Goal: Information Seeking & Learning: Learn about a topic

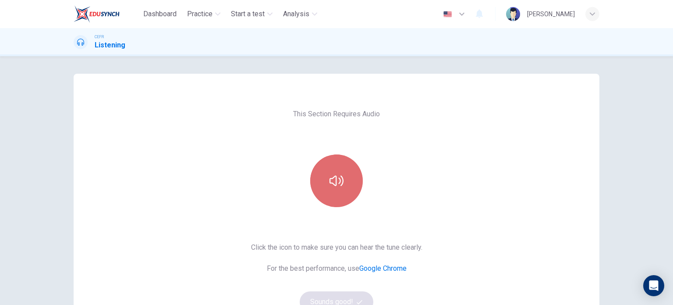
click at [348, 187] on button "button" at bounding box center [336, 180] width 53 height 53
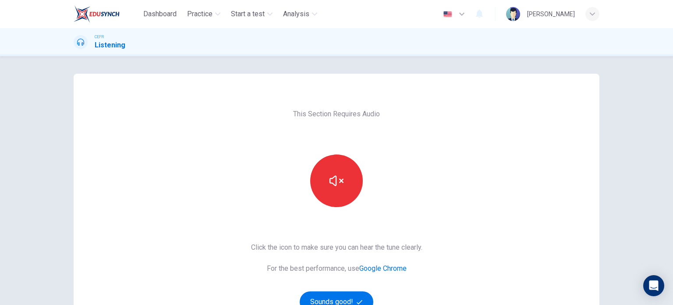
scroll to position [119, 0]
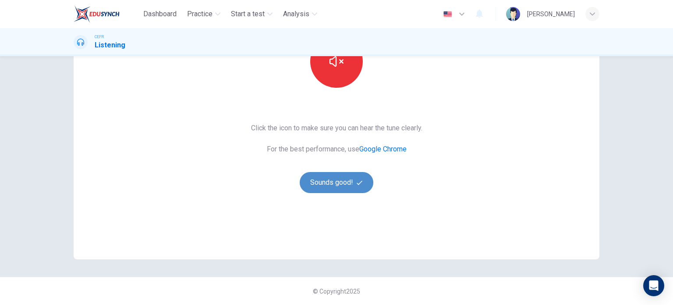
click at [323, 191] on button "Sounds good!" at bounding box center [337, 182] width 74 height 21
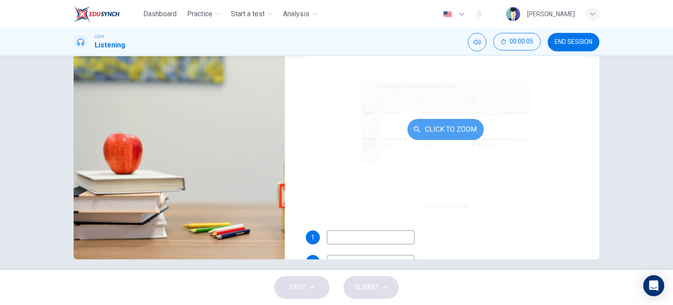
click at [417, 121] on button "Click to Zoom" at bounding box center [446, 129] width 76 height 21
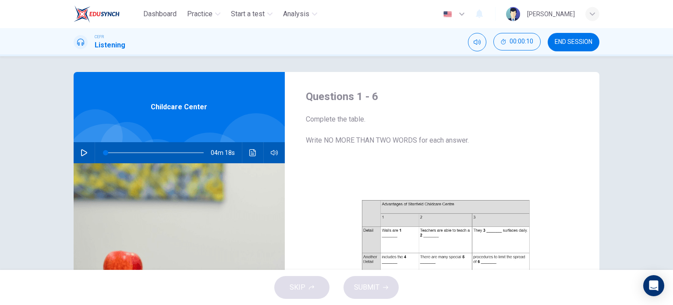
scroll to position [0, 0]
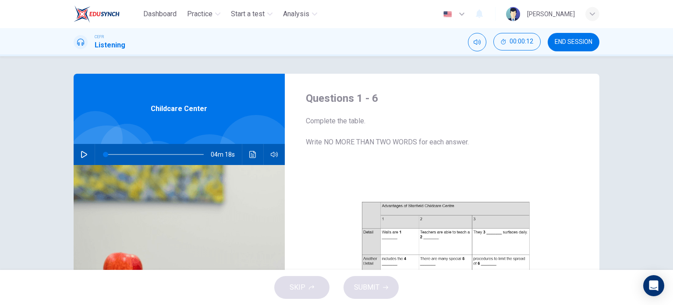
click at [82, 154] on icon "button" at bounding box center [84, 154] width 7 height 7
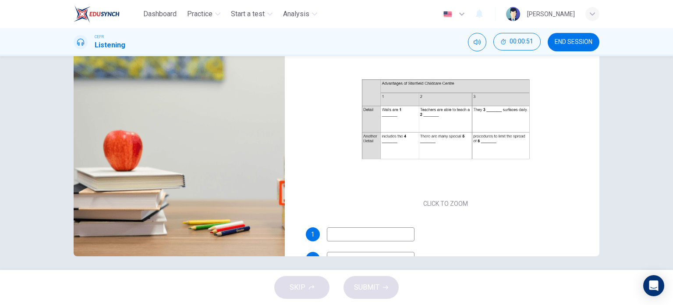
scroll to position [126, 0]
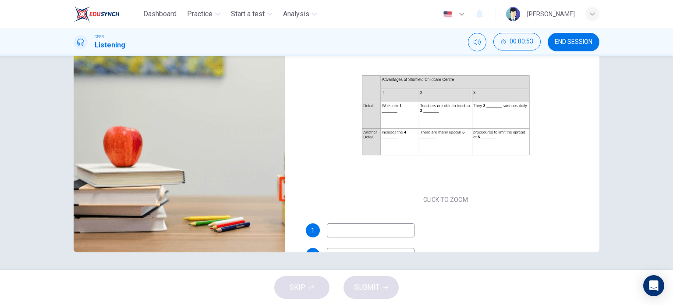
click at [599, 179] on div "Questions 1 - 6 Complete the table. Write NO MORE THAN TWO WORDS for each answe…" at bounding box center [337, 99] width 554 height 305
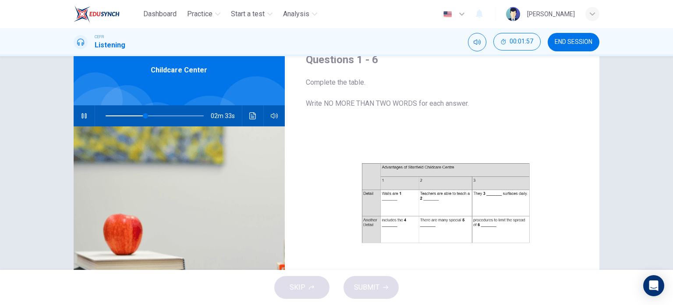
scroll to position [39, 0]
click at [107, 113] on span at bounding box center [155, 116] width 98 height 12
click at [112, 113] on span at bounding box center [114, 115] width 5 height 5
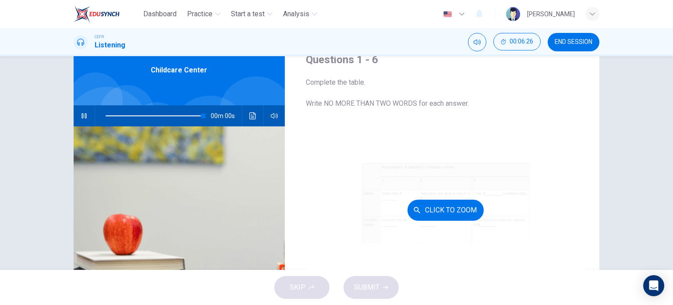
type input "0"
click at [435, 210] on button "Click to Zoom" at bounding box center [446, 209] width 76 height 21
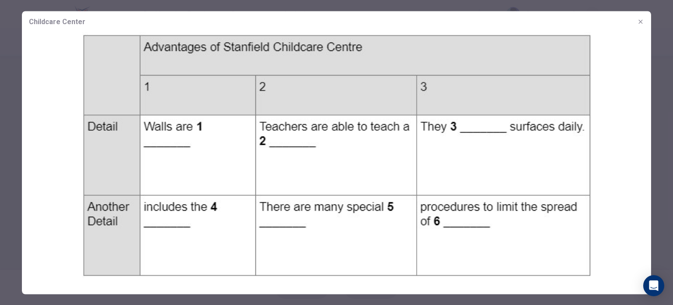
click at [666, 50] on div at bounding box center [336, 152] width 673 height 305
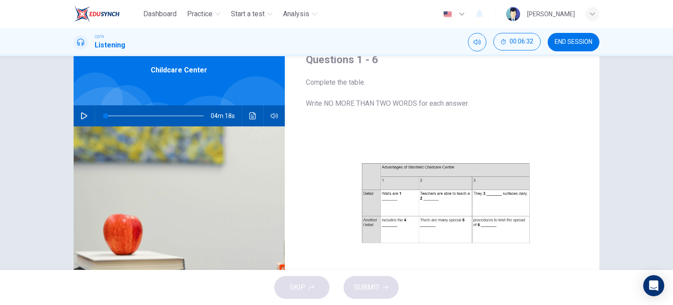
scroll to position [126, 0]
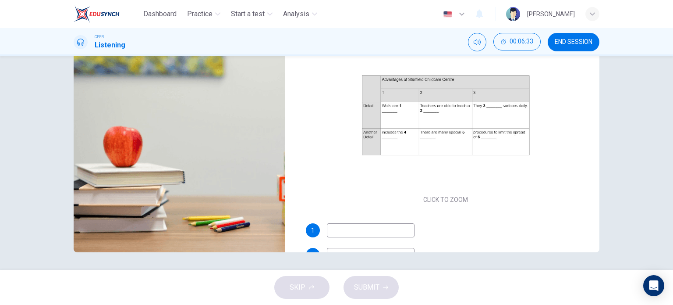
click at [335, 231] on input at bounding box center [371, 230] width 88 height 14
click at [340, 228] on input "paded" at bounding box center [371, 230] width 88 height 14
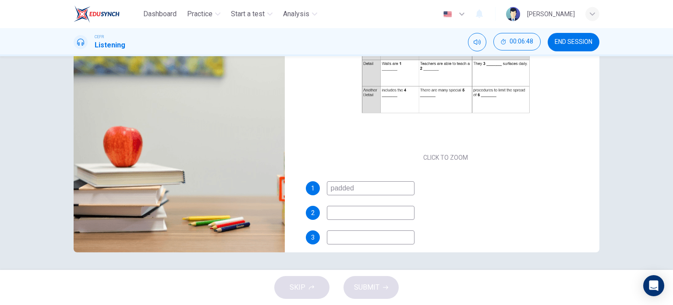
scroll to position [43, 0]
type input "padded"
click at [351, 233] on input at bounding box center [371, 236] width 88 height 14
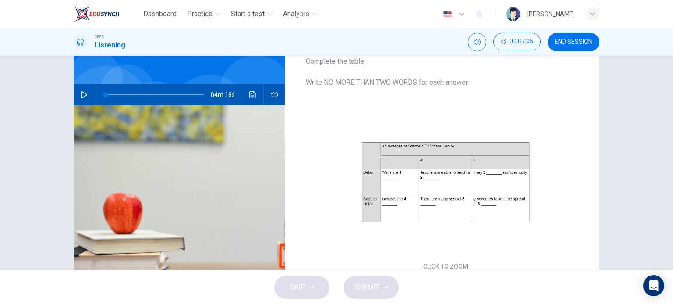
scroll to position [43, 0]
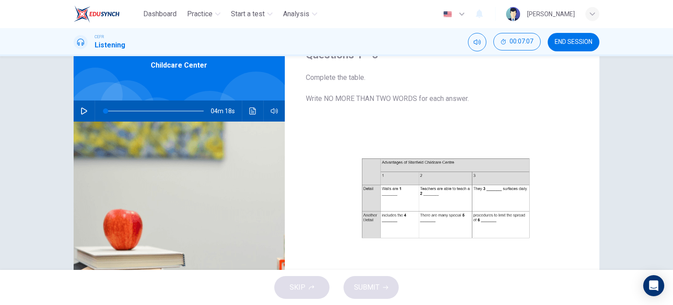
type input "disinfect"
click at [133, 107] on span at bounding box center [155, 111] width 98 height 12
click at [86, 108] on button "button" at bounding box center [84, 110] width 14 height 21
click at [133, 109] on span at bounding box center [135, 110] width 5 height 5
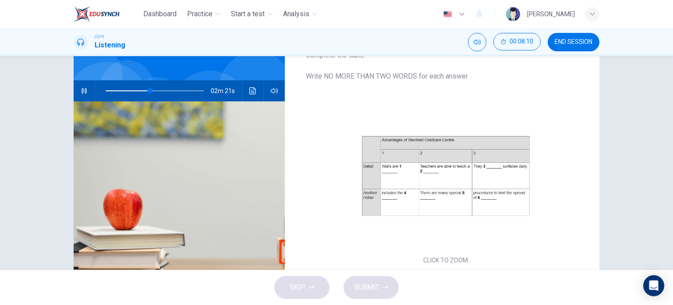
scroll to position [65, 0]
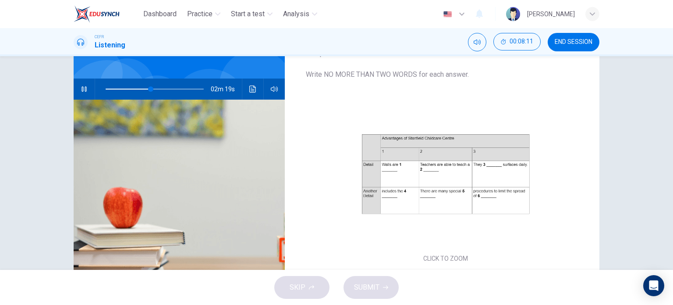
click at [249, 88] on icon "Click to see the audio transcription" at bounding box center [252, 88] width 7 height 7
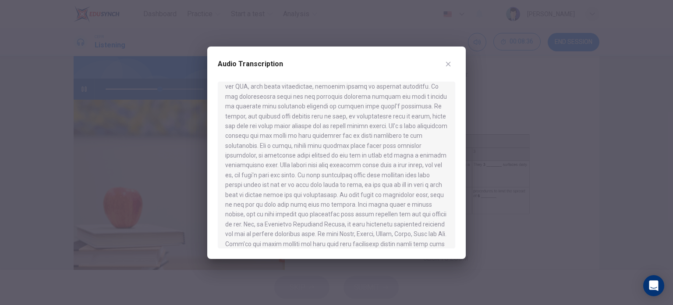
scroll to position [155, 0]
click at [454, 60] on button "button" at bounding box center [448, 64] width 14 height 14
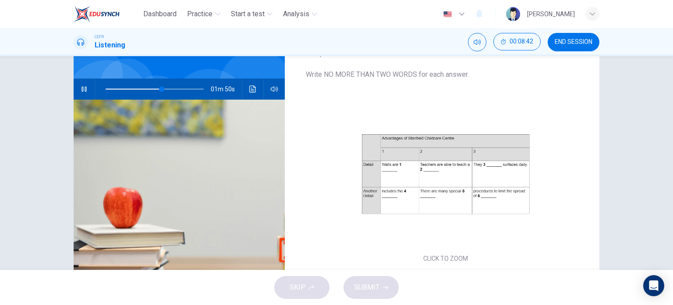
drag, startPoint x: 486, startPoint y: 205, endPoint x: 651, endPoint y: 164, distance: 170.6
click at [651, 164] on div "Questions 1 - 6 Complete the table. Write NO MORE THAN TWO WORDS for each answe…" at bounding box center [336, 162] width 673 height 213
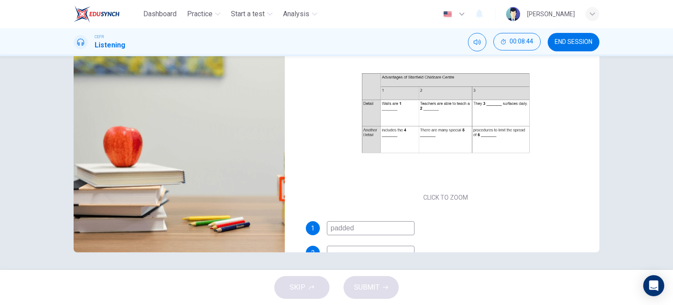
scroll to position [125, 0]
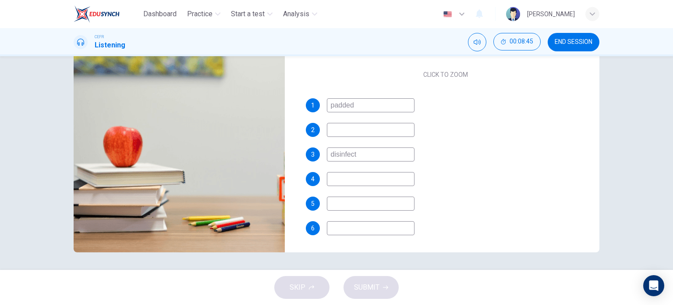
type input "59"
click at [333, 224] on input at bounding box center [371, 228] width 88 height 14
type input "ger"
type input "59"
type input "germs"
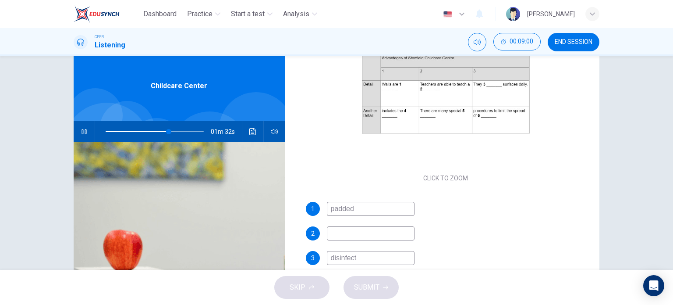
scroll to position [24, 0]
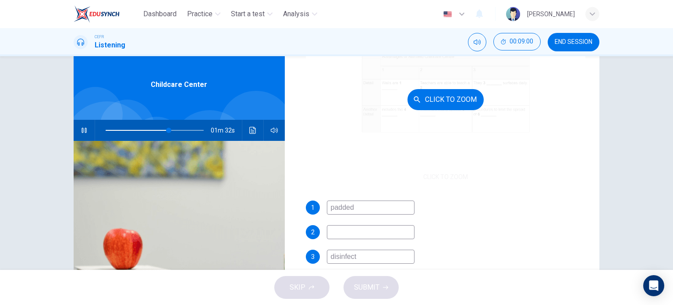
type input "65"
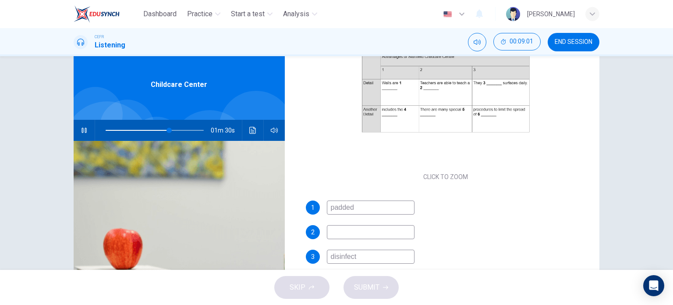
type input "germs"
click at [253, 131] on icon "Click to see the audio transcription" at bounding box center [252, 130] width 7 height 7
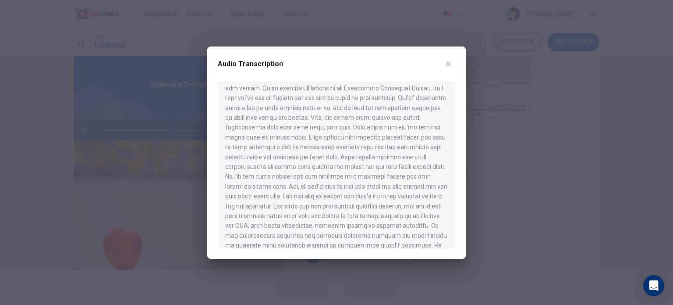
scroll to position [18, 0]
click at [450, 67] on icon "button" at bounding box center [448, 63] width 7 height 7
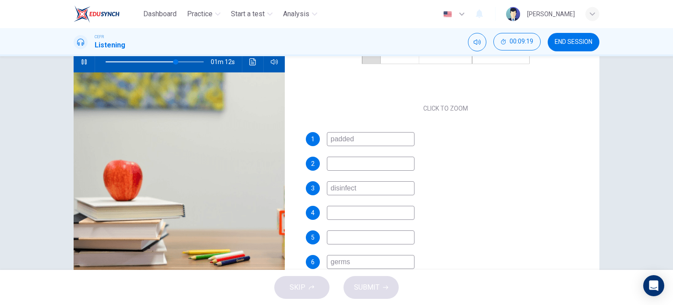
scroll to position [93, 0]
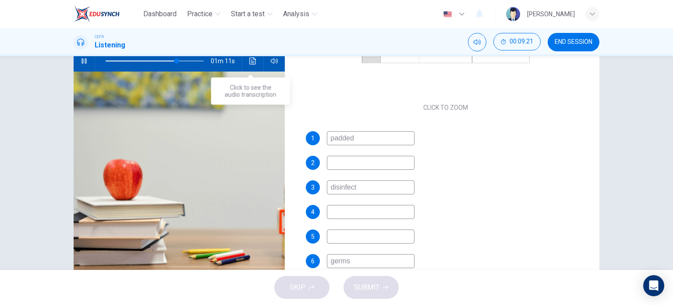
click at [241, 57] on div "01m 11s" at bounding box center [179, 60] width 211 height 21
click at [249, 63] on icon "Click to see the audio transcription" at bounding box center [252, 60] width 7 height 7
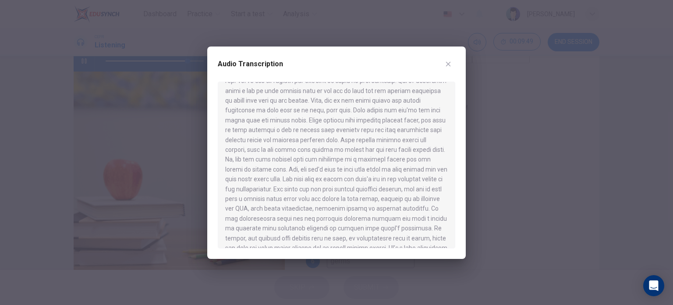
scroll to position [33, 0]
click at [539, 155] on div at bounding box center [336, 152] width 673 height 305
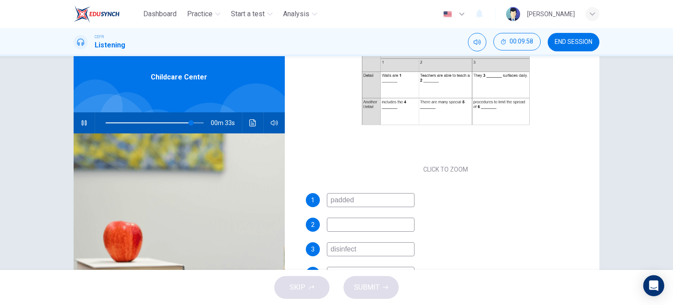
scroll to position [0, 0]
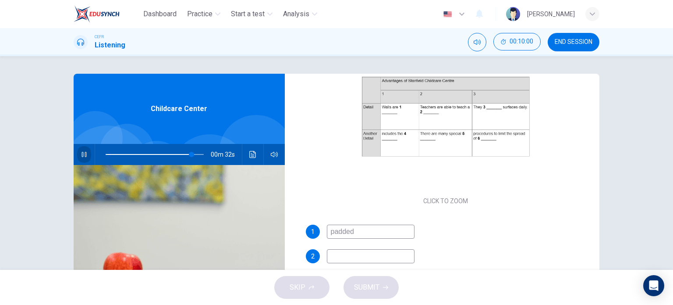
click at [85, 155] on icon "button" at bounding box center [84, 154] width 7 height 7
click at [246, 153] on button "Click to see the audio transcription" at bounding box center [253, 154] width 14 height 21
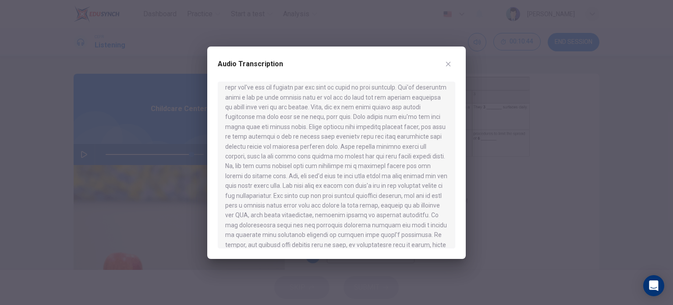
scroll to position [25, 0]
click at [507, 187] on div at bounding box center [336, 152] width 673 height 305
type input "88"
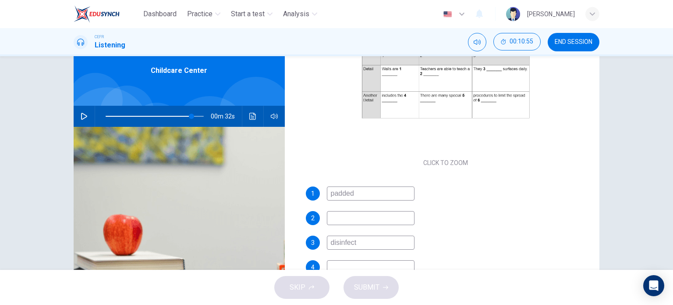
scroll to position [35, 0]
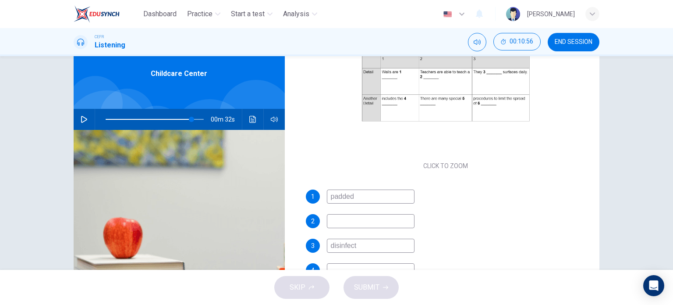
click at [365, 224] on input at bounding box center [371, 221] width 88 height 14
type input "s"
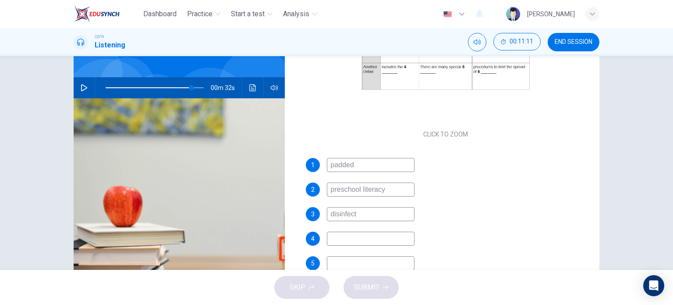
scroll to position [72, 0]
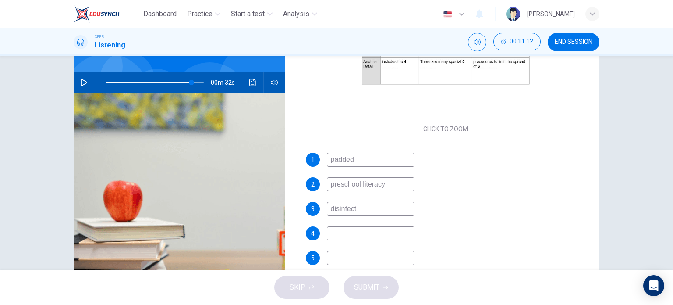
type input "preschool literacy"
click at [389, 227] on input at bounding box center [371, 233] width 88 height 14
type input "learning toys"
click at [242, 86] on div "00m 32s" at bounding box center [179, 82] width 211 height 21
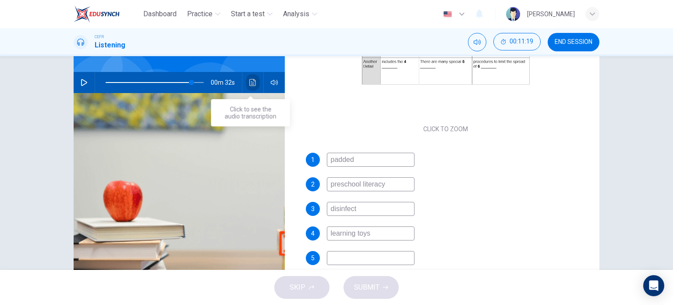
click at [249, 84] on icon "Click to see the audio transcription" at bounding box center [252, 82] width 7 height 7
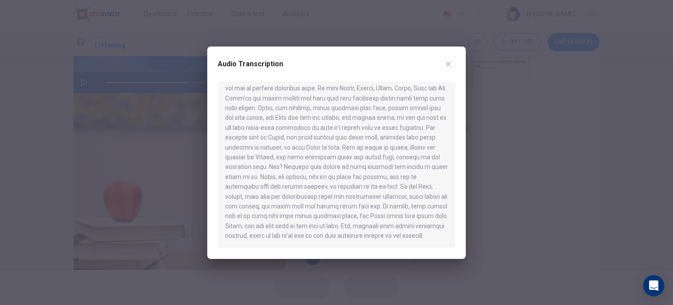
scroll to position [309, 0]
click at [496, 231] on div at bounding box center [336, 152] width 673 height 305
type input "88"
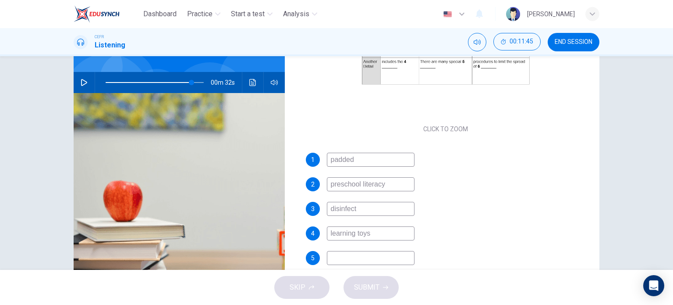
click at [375, 259] on input at bounding box center [371, 258] width 88 height 14
type input "s"
type input "88"
type input "ski"
type input "88"
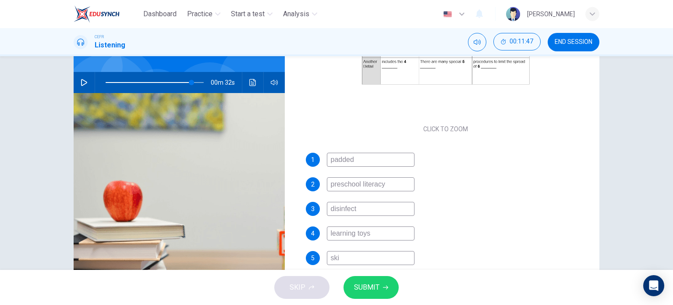
type input "skil"
type input "88"
type input "skill"
type input "88"
type input "skill"
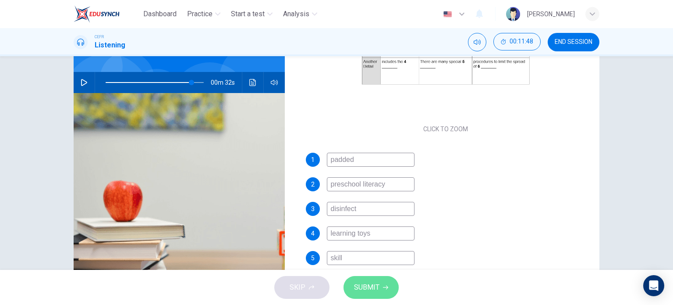
click at [377, 281] on span "SUBMIT" at bounding box center [366, 287] width 25 height 12
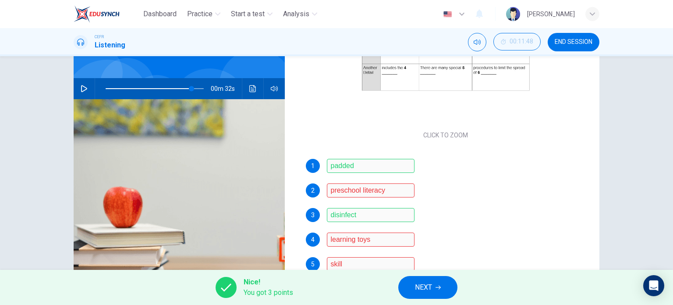
scroll to position [75, 0]
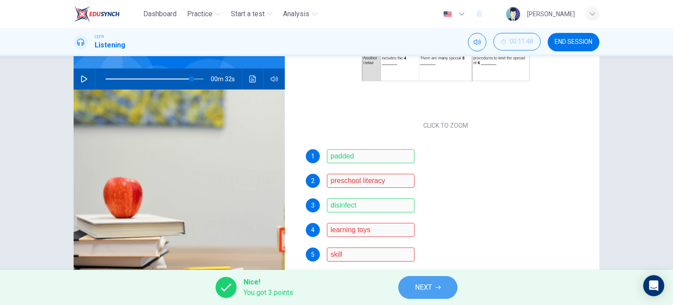
click at [418, 278] on button "NEXT" at bounding box center [427, 287] width 59 height 23
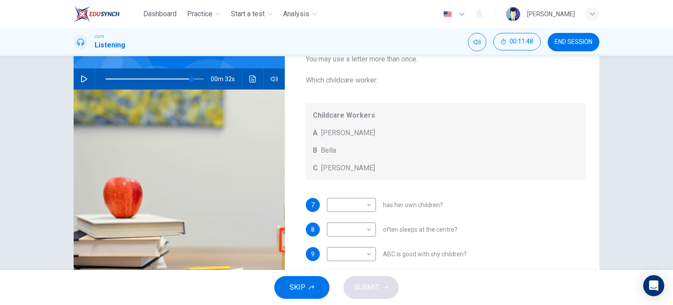
scroll to position [7, 0]
click at [358, 226] on body "Dashboard Practice Start a test Analysis English en ​ FATIN SYAMIMI BINTI ZAKAR…" at bounding box center [336, 152] width 673 height 305
click at [356, 245] on li "A" at bounding box center [348, 243] width 49 height 14
type input "88"
type input "A"
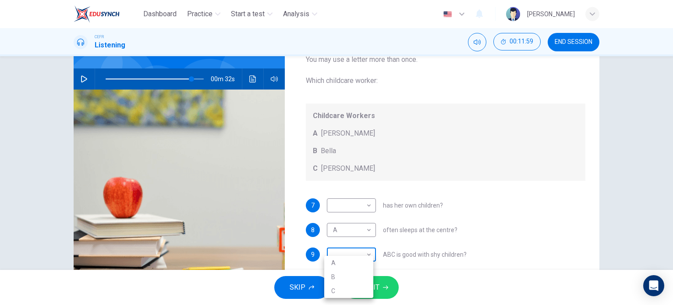
click at [363, 255] on body "Dashboard Practice Start a test Analysis English en ​ FATIN SYAMIMI BINTI ZAKAR…" at bounding box center [336, 152] width 673 height 305
click at [364, 291] on li "C" at bounding box center [348, 291] width 49 height 14
type input "88"
type input "C"
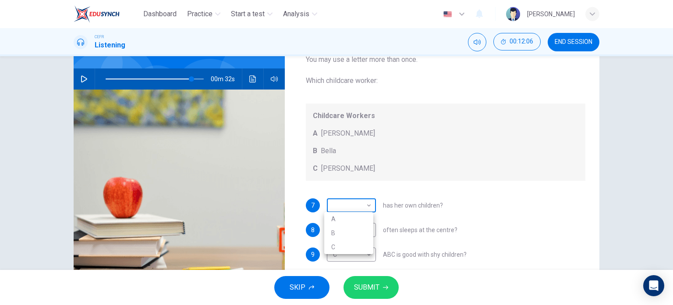
click at [361, 205] on body "Dashboard Practice Start a test Analysis English en ​ FATIN SYAMIMI BINTI ZAKAR…" at bounding box center [336, 152] width 673 height 305
click at [371, 238] on li "B" at bounding box center [348, 233] width 49 height 14
type input "88"
type input "B"
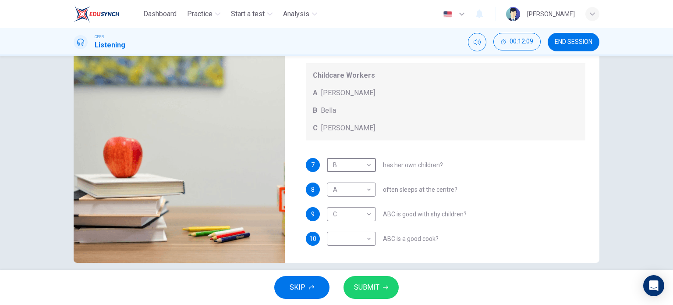
scroll to position [121, 0]
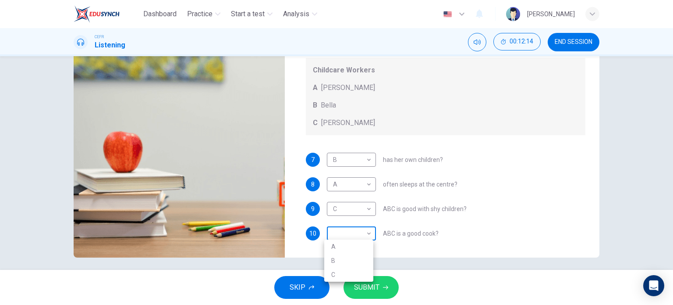
click at [356, 233] on body "Dashboard Practice Start a test Analysis English en ​ FATIN SYAMIMI BINTI ZAKAR…" at bounding box center [336, 152] width 673 height 305
click at [355, 256] on li "B" at bounding box center [348, 260] width 49 height 14
type input "88"
type input "B"
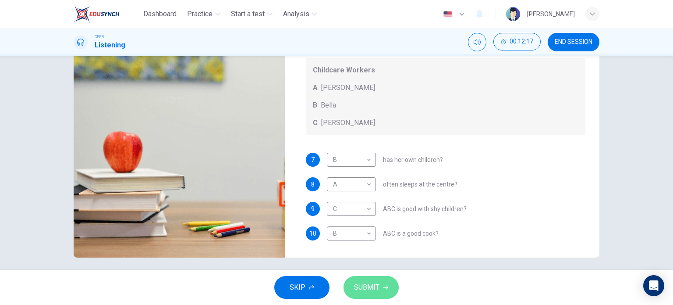
click at [368, 280] on button "SUBMIT" at bounding box center [371, 287] width 55 height 23
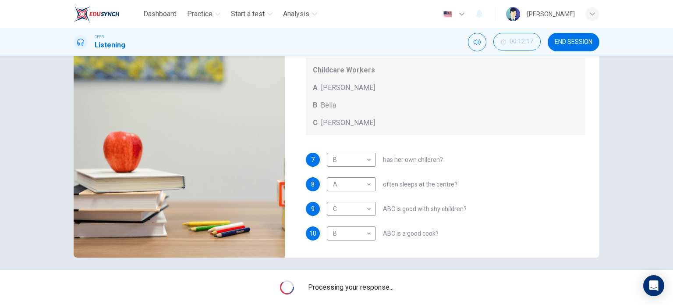
type input "88"
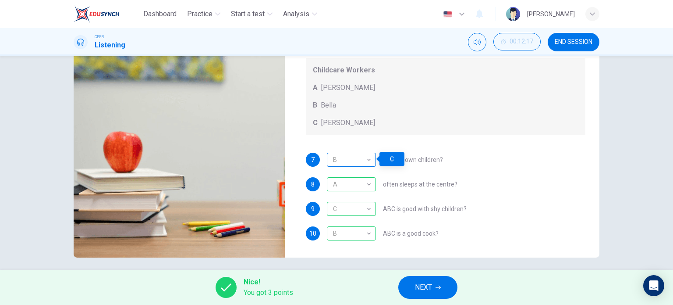
click at [358, 157] on div "B" at bounding box center [350, 159] width 46 height 25
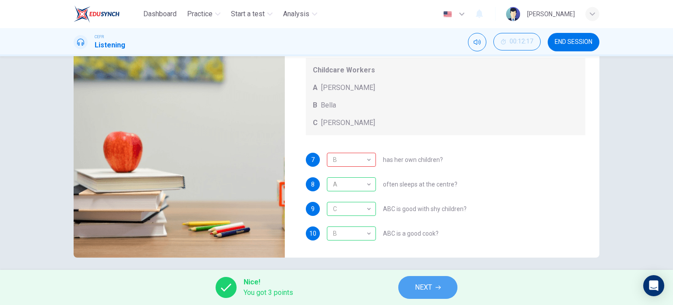
click at [411, 284] on button "NEXT" at bounding box center [427, 287] width 59 height 23
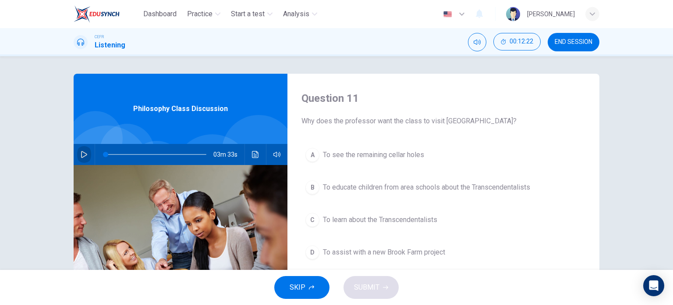
click at [81, 156] on icon "button" at bounding box center [84, 154] width 6 height 7
drag, startPoint x: 110, startPoint y: 152, endPoint x: 99, endPoint y: 152, distance: 10.1
click at [99, 152] on div at bounding box center [154, 154] width 118 height 21
click at [117, 156] on span at bounding box center [118, 154] width 5 height 5
click at [138, 157] on span at bounding box center [140, 154] width 5 height 5
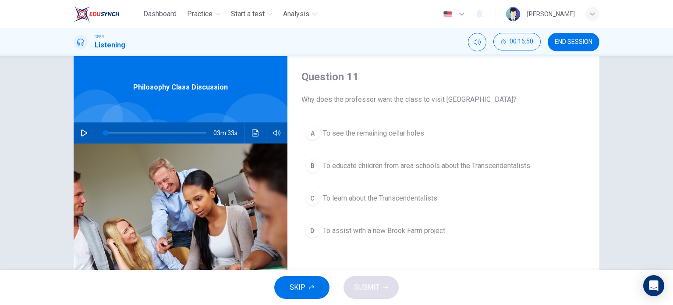
scroll to position [26, 0]
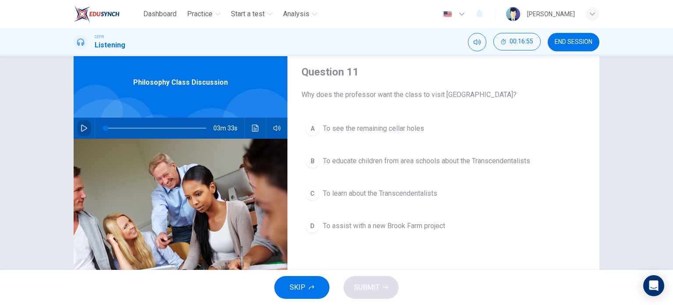
click at [81, 128] on icon "button" at bounding box center [84, 127] width 7 height 7
click at [363, 222] on span "To assist with a new Brook Farm project" at bounding box center [384, 225] width 122 height 11
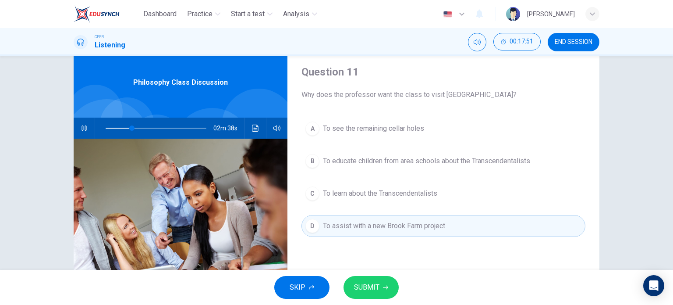
click at [376, 287] on span "SUBMIT" at bounding box center [366, 287] width 25 height 12
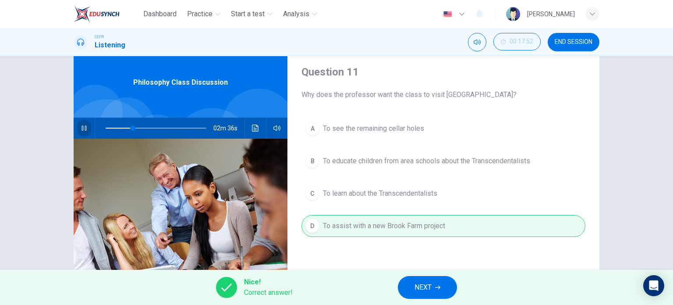
click at [82, 130] on icon "button" at bounding box center [84, 127] width 7 height 7
click at [446, 293] on button "NEXT" at bounding box center [427, 287] width 59 height 23
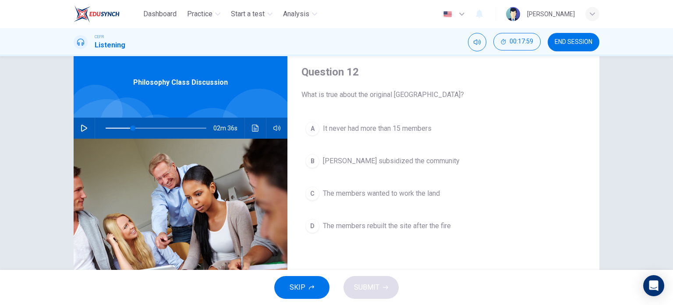
click at [387, 135] on button "A It never had more than 15 members" at bounding box center [443, 128] width 284 height 22
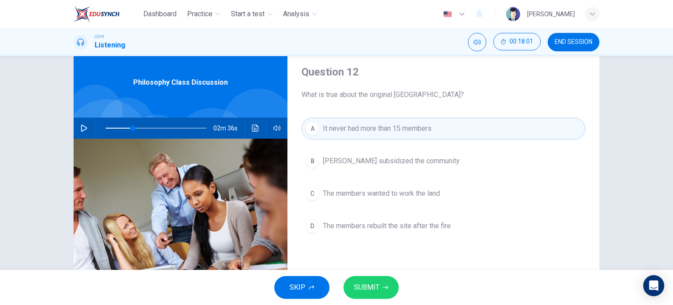
click at [378, 284] on span "SUBMIT" at bounding box center [366, 287] width 25 height 12
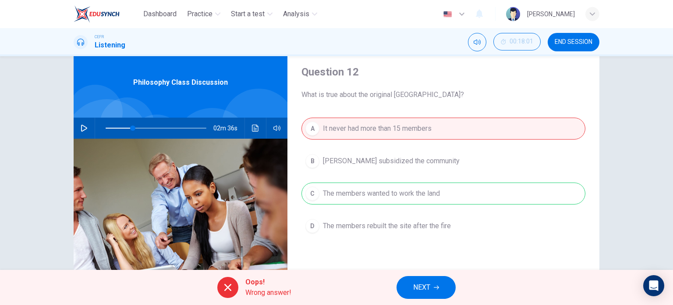
click at [442, 283] on button "NEXT" at bounding box center [426, 287] width 59 height 23
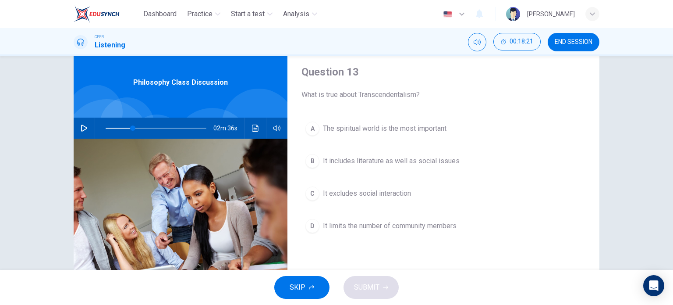
click at [420, 161] on span "It includes literature as well as social issues" at bounding box center [391, 161] width 137 height 11
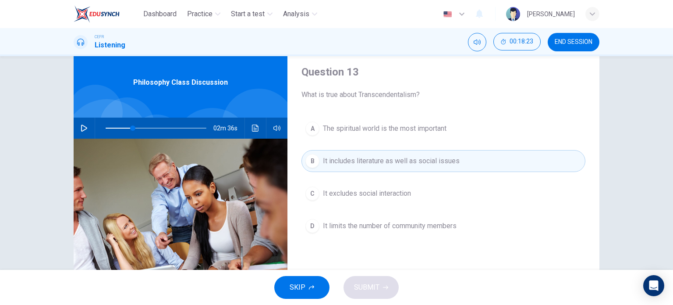
click at [365, 137] on button "A The spiritual world is the most important" at bounding box center [443, 128] width 284 height 22
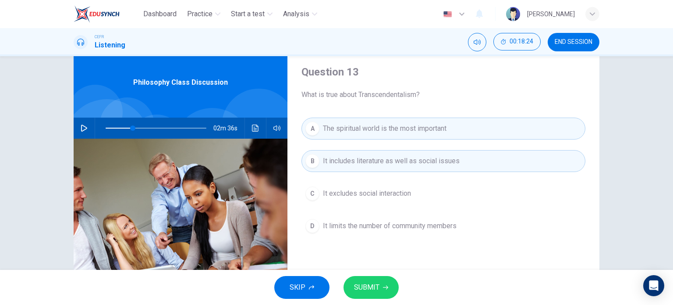
click at [380, 284] on button "SUBMIT" at bounding box center [371, 287] width 55 height 23
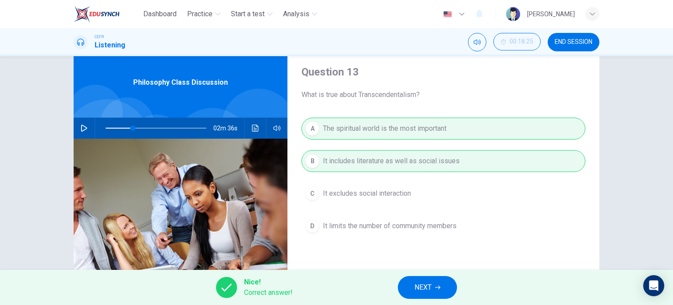
click at [427, 287] on span "NEXT" at bounding box center [423, 287] width 17 height 12
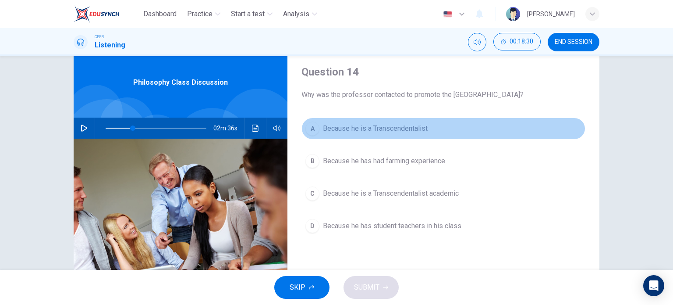
click at [419, 129] on span "Because he is a Transcendentalist" at bounding box center [375, 128] width 105 height 11
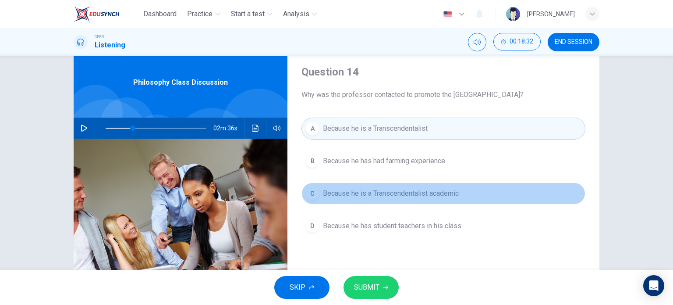
click at [406, 192] on span "Because he is a Transcendentalist academic" at bounding box center [391, 193] width 136 height 11
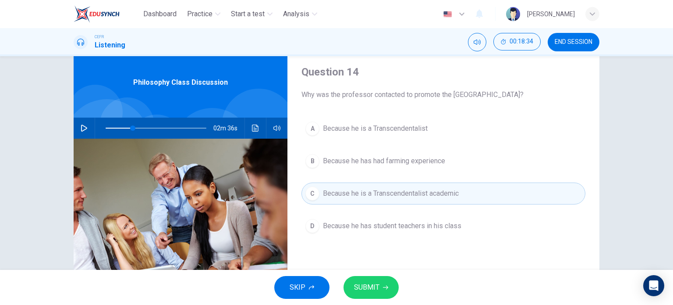
click at [384, 281] on button "SUBMIT" at bounding box center [371, 287] width 55 height 23
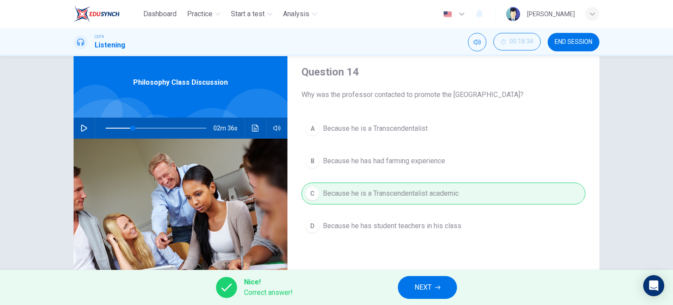
click at [445, 288] on button "NEXT" at bounding box center [427, 287] width 59 height 23
type input "27"
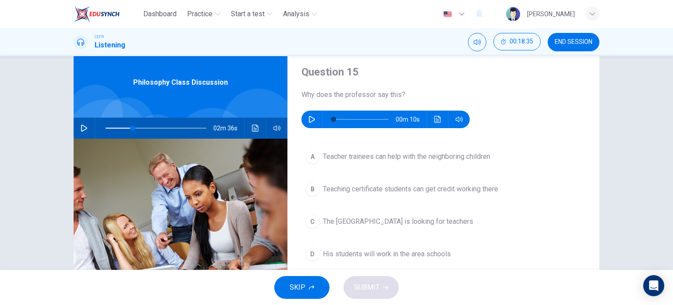
click at [309, 117] on icon "button" at bounding box center [312, 119] width 6 height 7
type input "0"
click at [347, 151] on span "Teacher trainees can help with the neighboring children" at bounding box center [406, 156] width 167 height 11
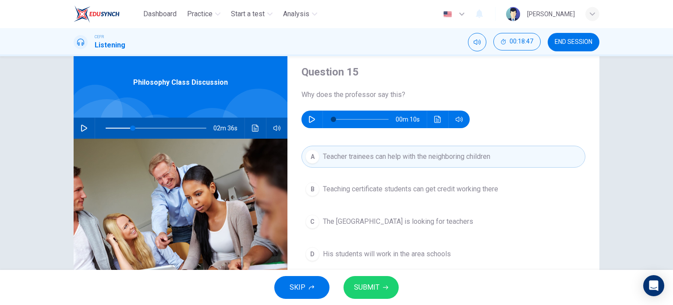
click at [381, 280] on button "SUBMIT" at bounding box center [371, 287] width 55 height 23
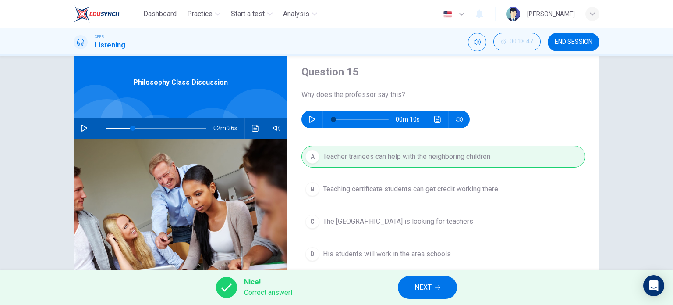
click at [431, 287] on span "NEXT" at bounding box center [423, 287] width 17 height 12
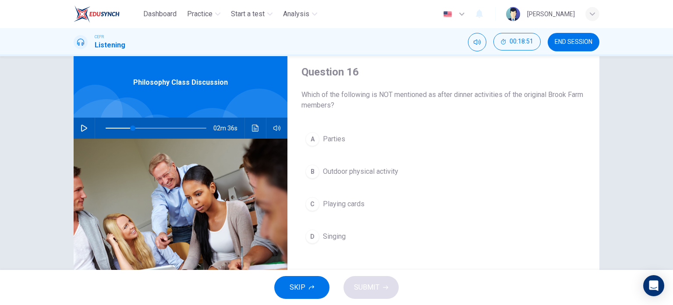
click at [394, 171] on span "Outdoor physical activity" at bounding box center [360, 171] width 75 height 11
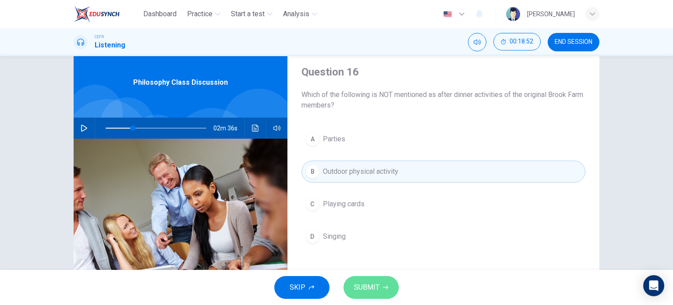
click at [377, 279] on button "SUBMIT" at bounding box center [371, 287] width 55 height 23
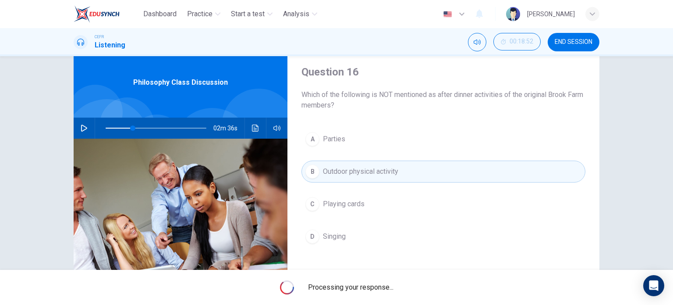
type input "27"
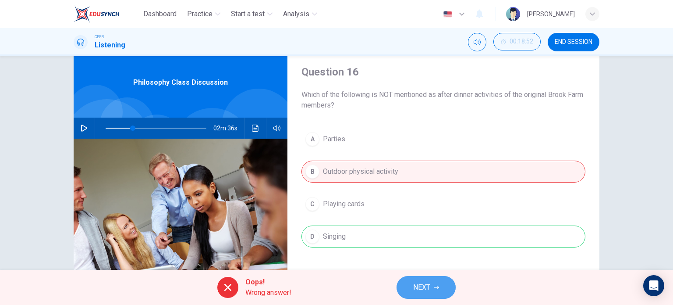
click at [427, 287] on span "NEXT" at bounding box center [421, 287] width 17 height 12
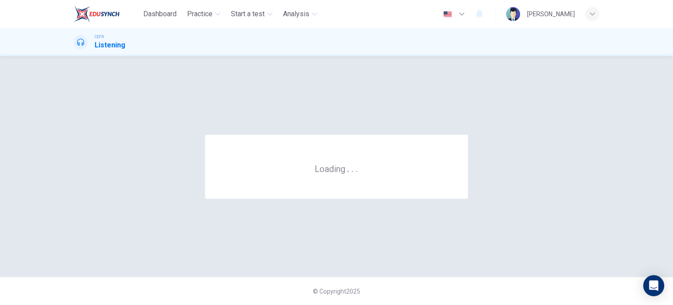
scroll to position [0, 0]
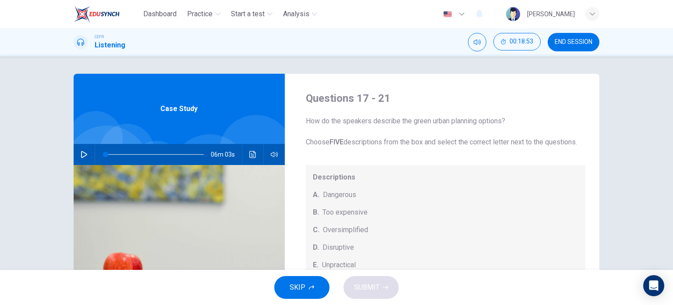
click at [574, 31] on div "CEFR Listening 00:18:53 END SESSION" at bounding box center [336, 42] width 673 height 28
click at [573, 35] on button "END SESSION" at bounding box center [574, 42] width 52 height 18
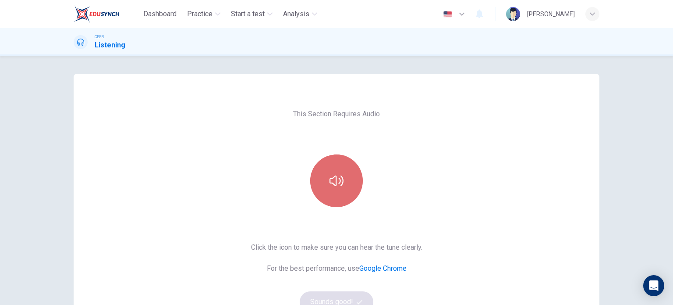
click at [351, 177] on button "button" at bounding box center [336, 180] width 53 height 53
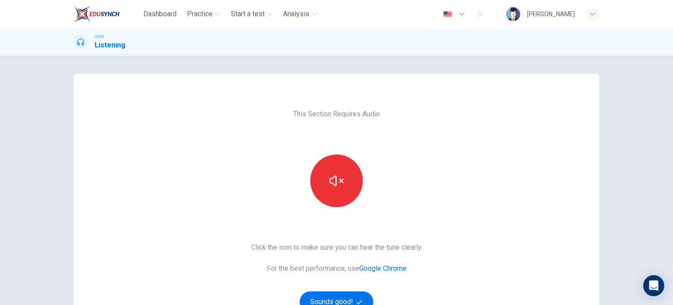
scroll to position [59, 0]
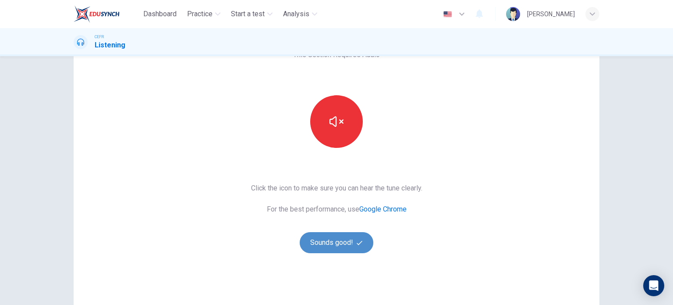
click at [324, 249] on button "Sounds good!" at bounding box center [337, 242] width 74 height 21
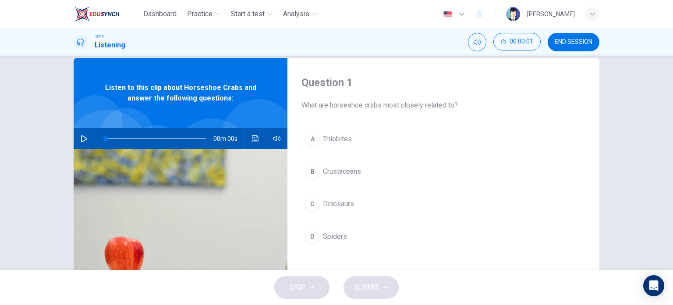
scroll to position [8, 0]
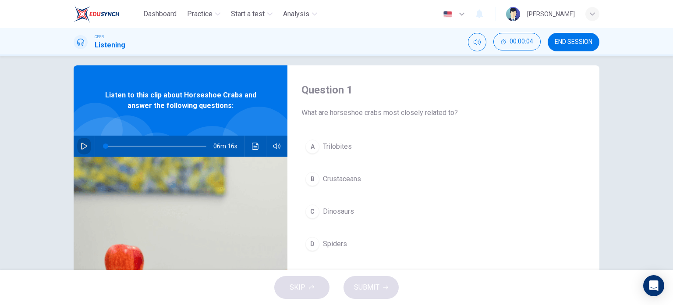
click at [86, 145] on button "button" at bounding box center [84, 145] width 14 height 21
click at [112, 145] on span at bounding box center [156, 146] width 101 height 12
click at [84, 145] on icon "button" at bounding box center [84, 145] width 5 height 5
click at [118, 143] on span at bounding box center [119, 145] width 5 height 5
click at [81, 147] on icon "button" at bounding box center [84, 145] width 7 height 7
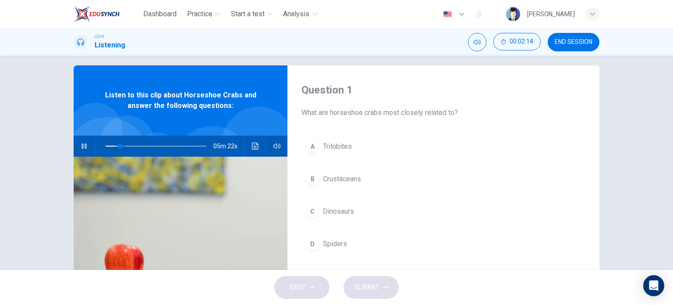
click at [117, 146] on span at bounding box center [119, 145] width 5 height 5
click at [88, 143] on button "button" at bounding box center [84, 145] width 14 height 21
click at [110, 146] on span at bounding box center [112, 145] width 5 height 5
click at [89, 148] on button "button" at bounding box center [84, 145] width 14 height 21
type input "8"
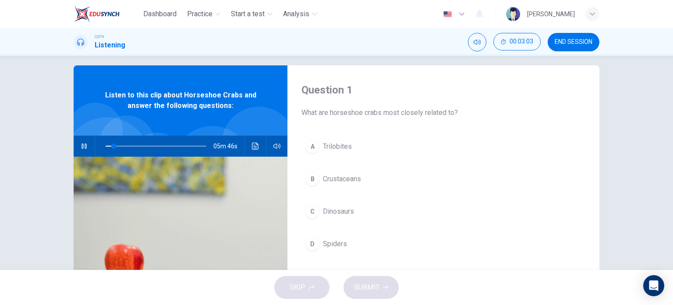
click at [77, 135] on button "button" at bounding box center [84, 145] width 14 height 21
click at [89, 148] on button "button" at bounding box center [84, 145] width 14 height 21
click at [81, 143] on icon "button" at bounding box center [84, 145] width 7 height 7
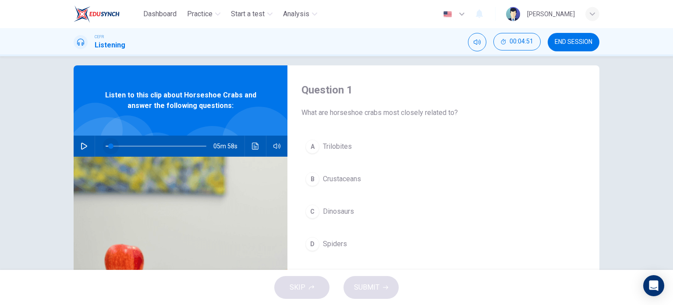
click at [108, 145] on span at bounding box center [110, 145] width 5 height 5
click at [86, 145] on button "button" at bounding box center [84, 145] width 14 height 21
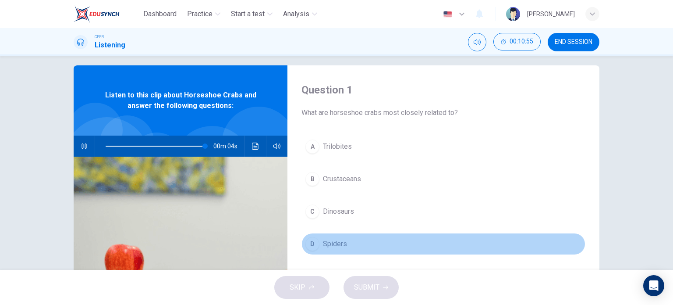
click at [323, 241] on span "Spiders" at bounding box center [335, 243] width 24 height 11
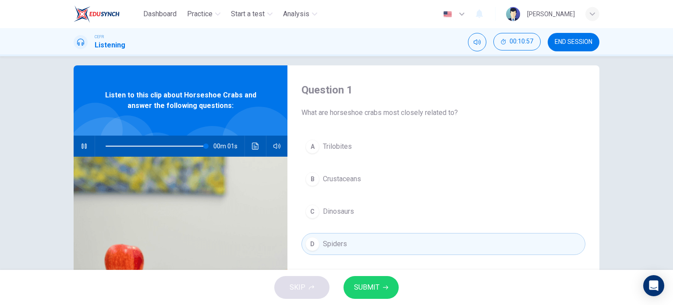
click at [372, 287] on span "SUBMIT" at bounding box center [366, 287] width 25 height 12
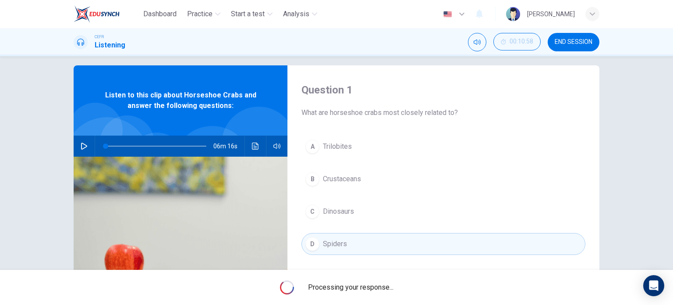
type input "0"
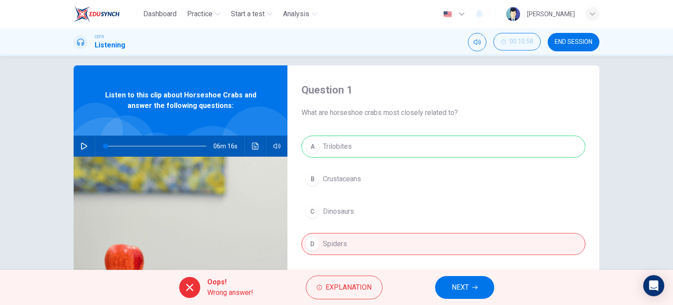
click at [386, 138] on div "A Trilobites B Crustaceans C Dinosaurs D Spiders" at bounding box center [443, 203] width 284 height 137
click at [354, 286] on span "Explanation" at bounding box center [349, 287] width 46 height 12
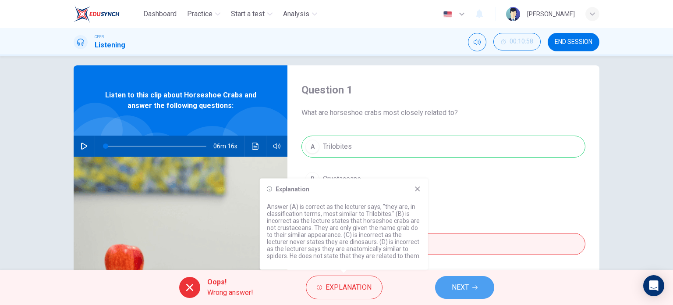
click at [447, 289] on button "NEXT" at bounding box center [464, 287] width 59 height 23
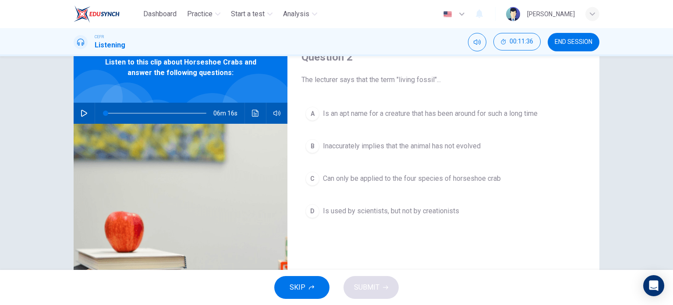
scroll to position [40, 0]
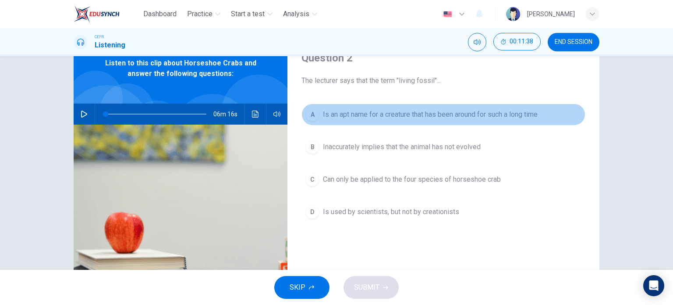
click at [339, 115] on span "Is an apt name for a creature that has been around for such a long time" at bounding box center [430, 114] width 215 height 11
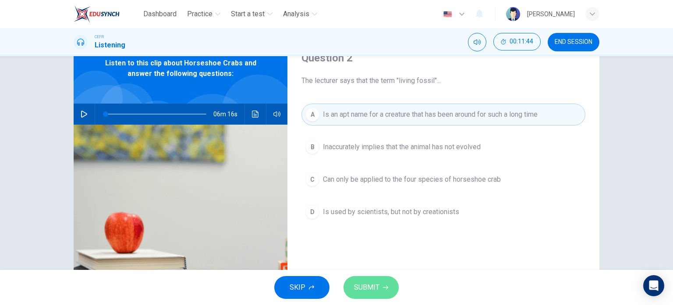
click at [369, 277] on button "SUBMIT" at bounding box center [371, 287] width 55 height 23
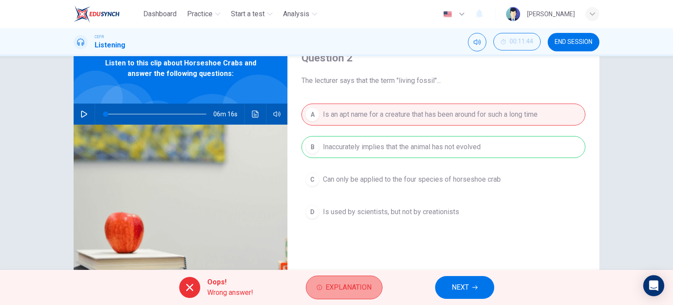
click at [353, 278] on button "Explanation" at bounding box center [344, 287] width 77 height 24
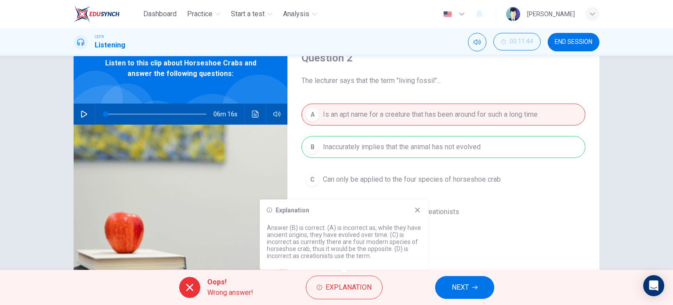
click at [417, 212] on icon at bounding box center [417, 209] width 7 height 7
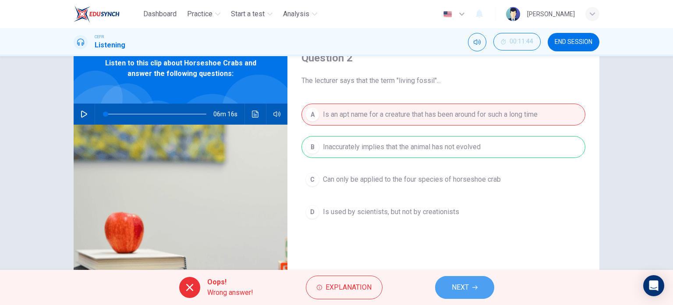
click at [472, 276] on button "NEXT" at bounding box center [464, 287] width 59 height 23
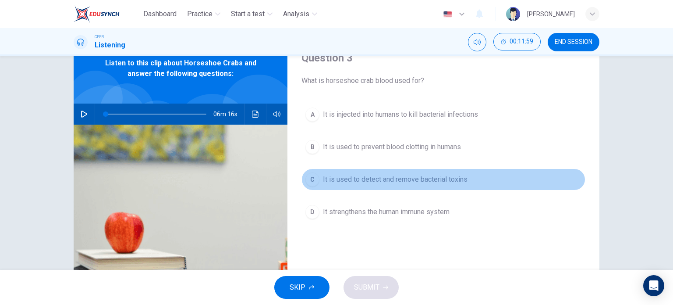
click at [429, 177] on span "It is used to detect and remove bacterial toxins" at bounding box center [395, 179] width 145 height 11
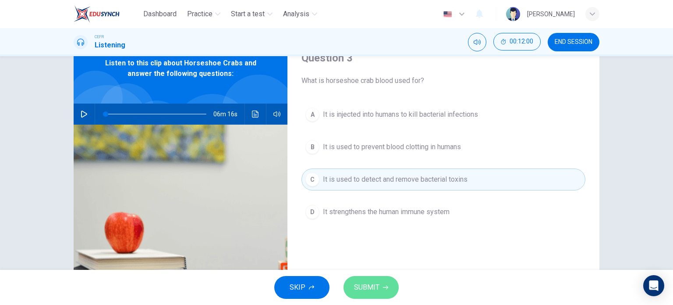
click at [366, 284] on span "SUBMIT" at bounding box center [366, 287] width 25 height 12
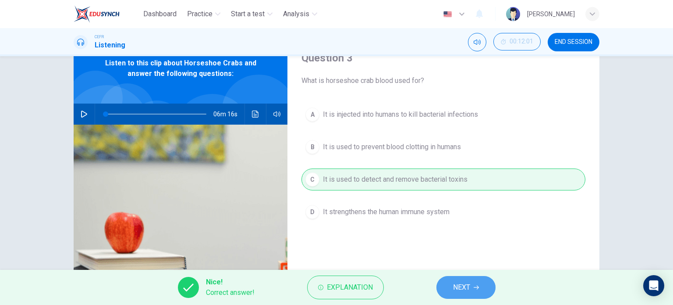
click at [447, 282] on button "NEXT" at bounding box center [465, 287] width 59 height 23
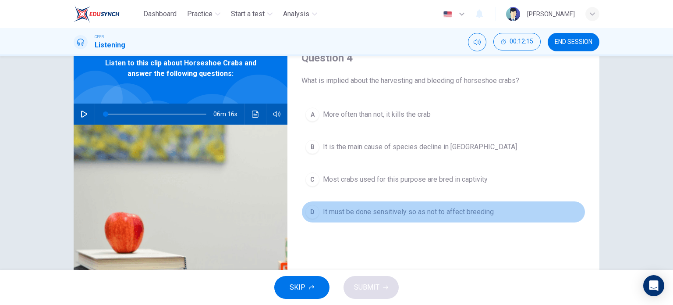
click at [419, 216] on button "D It must be done sensitively so as not to affect breeding" at bounding box center [443, 212] width 284 height 22
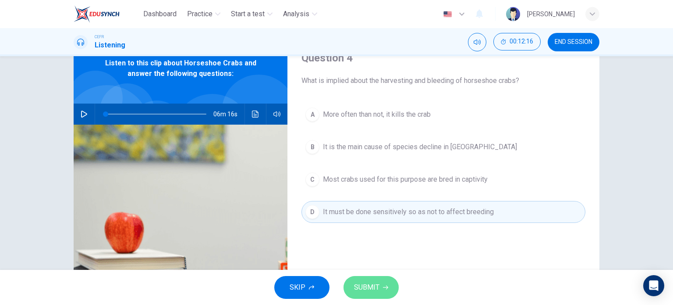
click at [373, 282] on span "SUBMIT" at bounding box center [366, 287] width 25 height 12
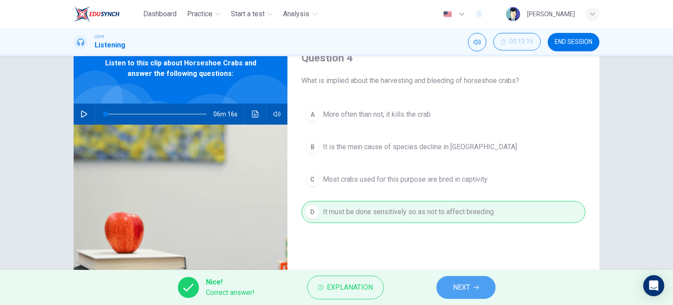
click at [447, 293] on button "NEXT" at bounding box center [465, 287] width 59 height 23
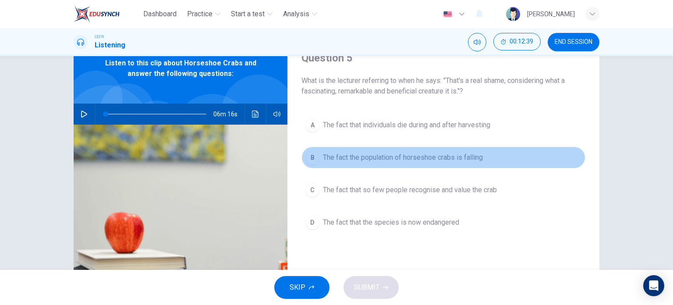
click at [417, 159] on span "The fact the population of horseshoe crabs is falling" at bounding box center [403, 157] width 160 height 11
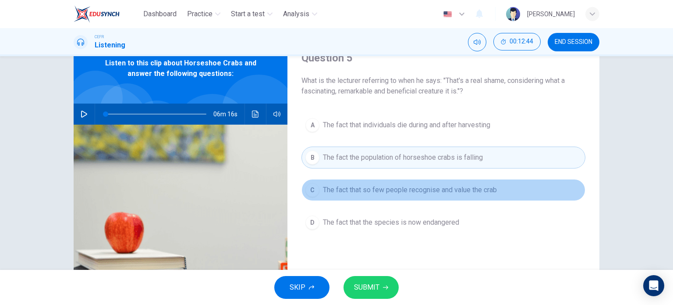
click at [351, 191] on span "The fact that so few people recognise and value the crab" at bounding box center [410, 189] width 174 height 11
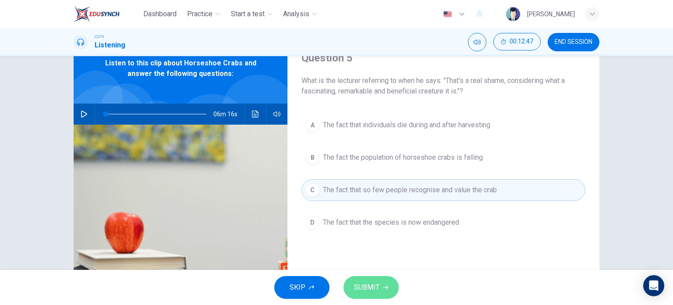
click at [380, 282] on button "SUBMIT" at bounding box center [371, 287] width 55 height 23
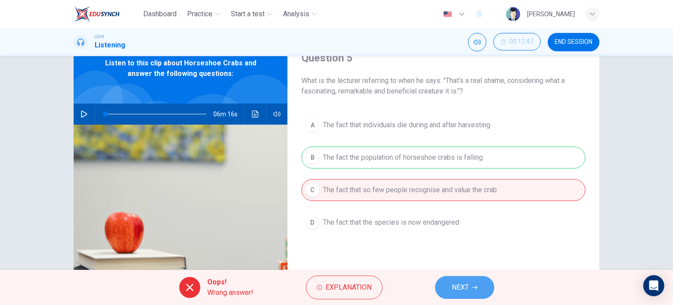
click at [461, 284] on span "NEXT" at bounding box center [460, 287] width 17 height 12
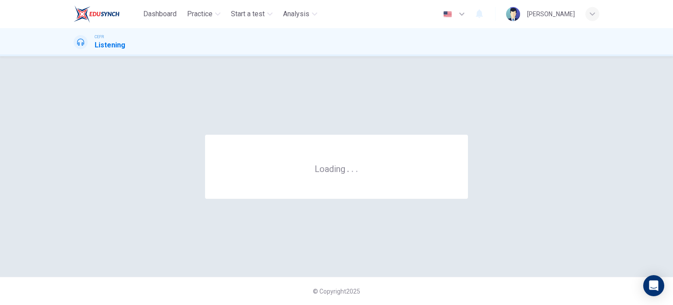
scroll to position [0, 0]
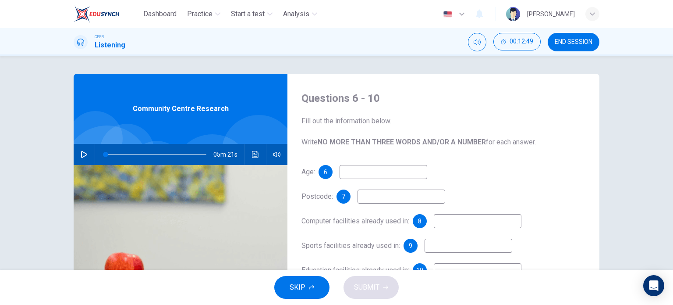
click at [561, 46] on button "END SESSION" at bounding box center [574, 42] width 52 height 18
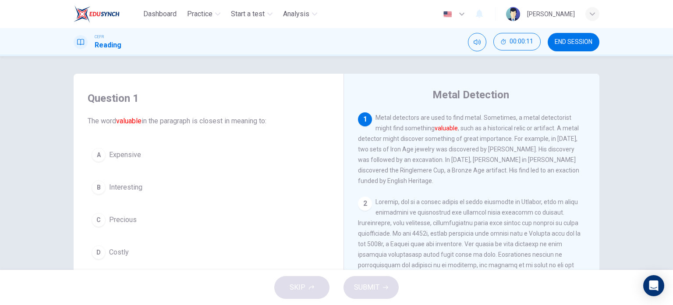
click at [131, 213] on button "C Precious" at bounding box center [209, 220] width 242 height 22
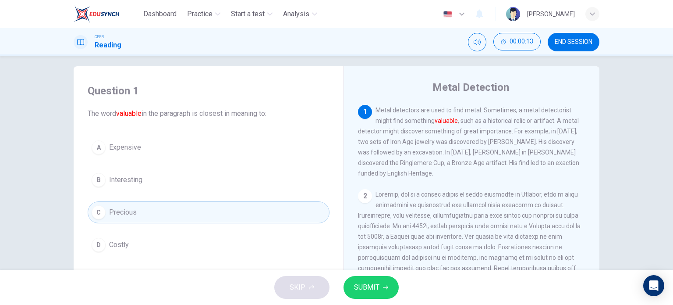
scroll to position [12, 0]
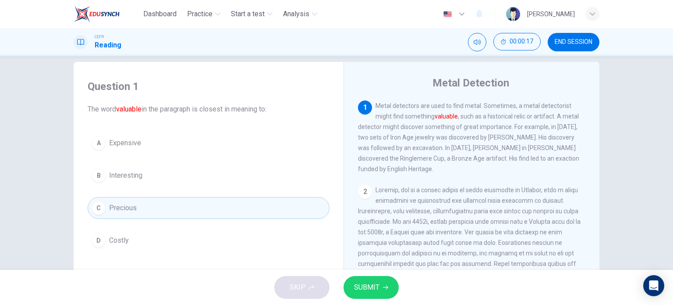
click at [275, 150] on button "A Expensive" at bounding box center [209, 143] width 242 height 22
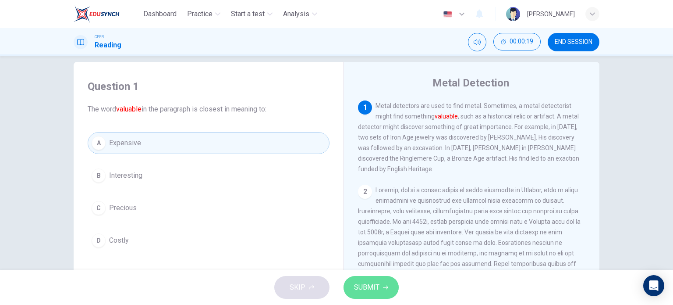
click at [384, 277] on button "SUBMIT" at bounding box center [371, 287] width 55 height 23
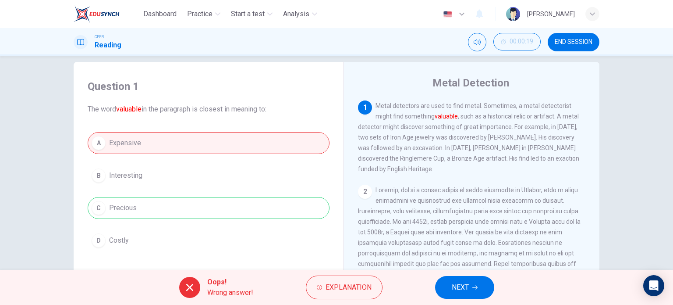
click at [453, 281] on span "NEXT" at bounding box center [460, 287] width 17 height 12
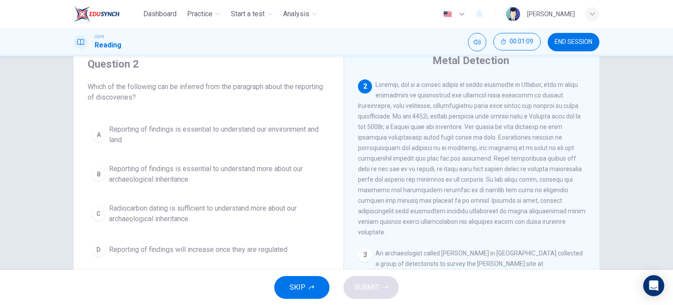
scroll to position [32, 0]
click at [217, 126] on span "Reporting of findings is essential to understand our environment and land" at bounding box center [217, 136] width 216 height 21
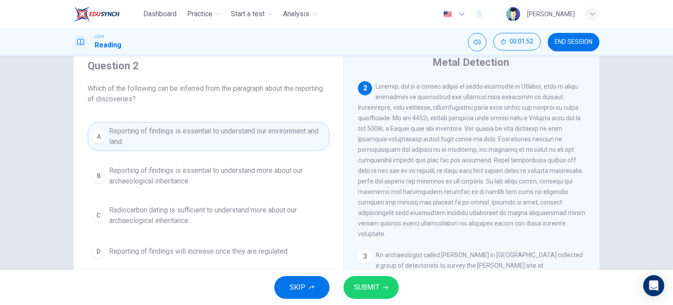
click at [372, 285] on span "SUBMIT" at bounding box center [366, 287] width 25 height 12
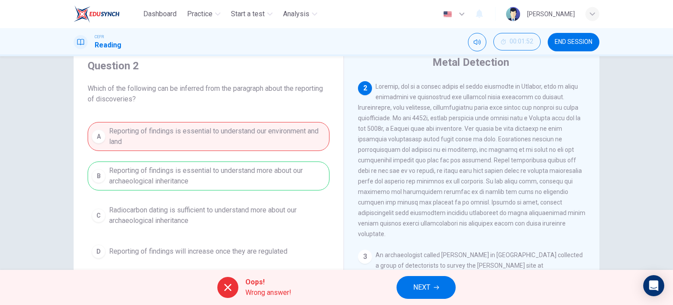
click at [438, 290] on button "NEXT" at bounding box center [426, 287] width 59 height 23
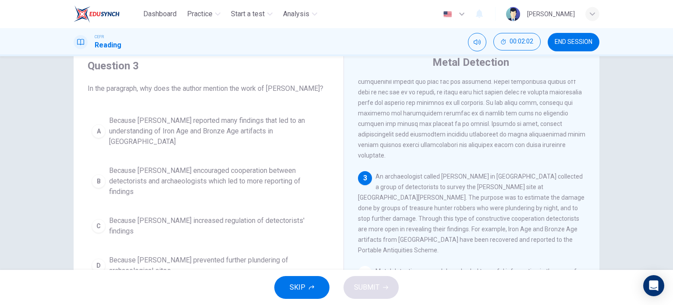
scroll to position [162, 0]
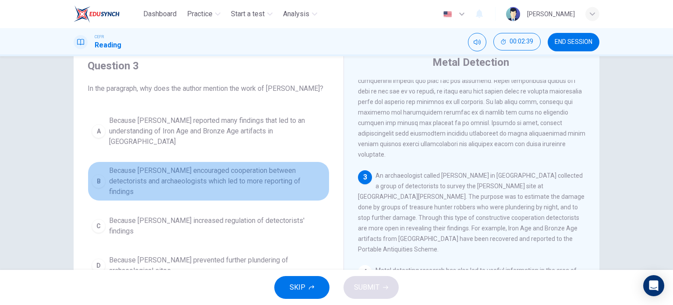
click at [249, 169] on span "Because Tony Gregory encouraged cooperation between detectorists and archaeolog…" at bounding box center [217, 181] width 216 height 32
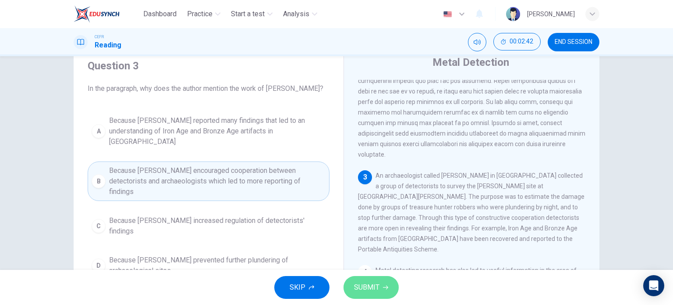
click at [376, 284] on span "SUBMIT" at bounding box center [366, 287] width 25 height 12
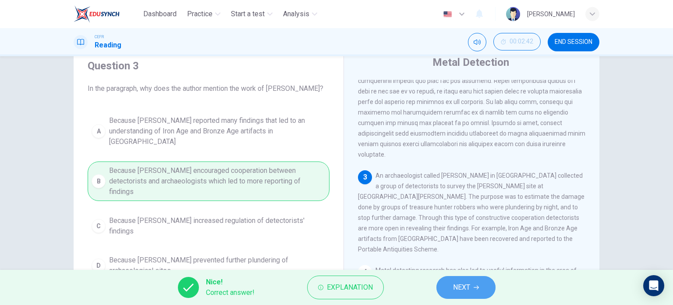
click at [454, 285] on span "NEXT" at bounding box center [461, 287] width 17 height 12
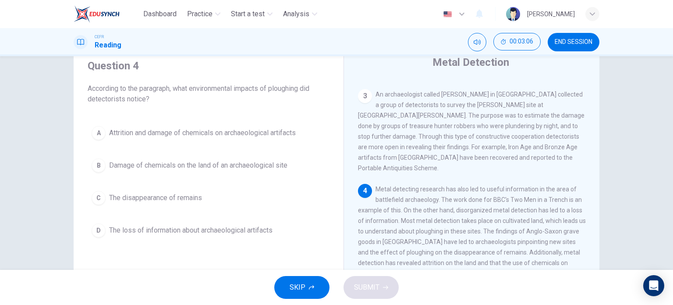
scroll to position [258, 0]
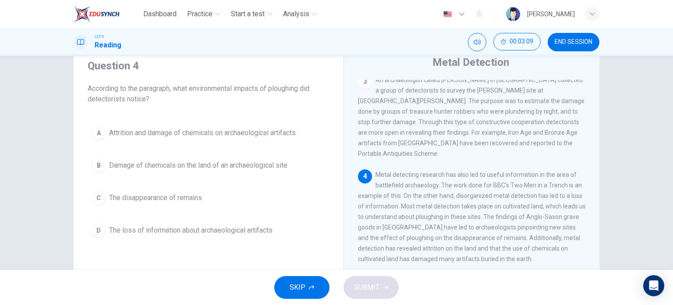
drag, startPoint x: 439, startPoint y: 174, endPoint x: 422, endPoint y: 176, distance: 17.7
click at [422, 176] on span "Metal detecting research has also led to useful information in the area of batt…" at bounding box center [472, 216] width 228 height 91
drag, startPoint x: 405, startPoint y: 181, endPoint x: 427, endPoint y: 189, distance: 23.1
click at [427, 189] on div "4 Metal detecting research has also led to useful information in the area of ba…" at bounding box center [472, 216] width 228 height 95
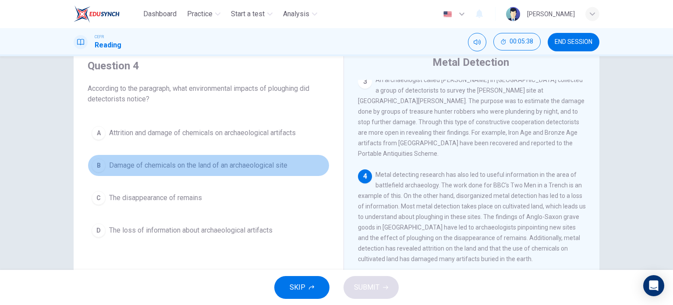
click at [221, 166] on span "Damage of chemicals on the land of an archaeological site" at bounding box center [198, 165] width 178 height 11
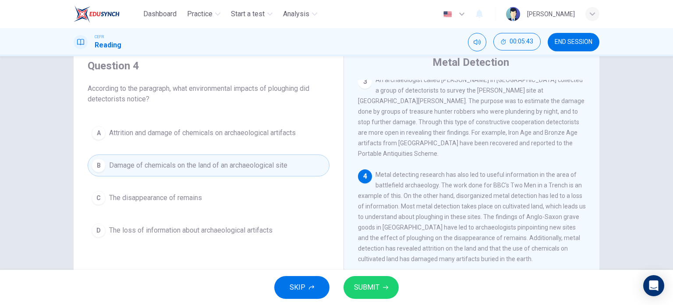
click at [174, 199] on span "The disappearance of remains" at bounding box center [155, 197] width 93 height 11
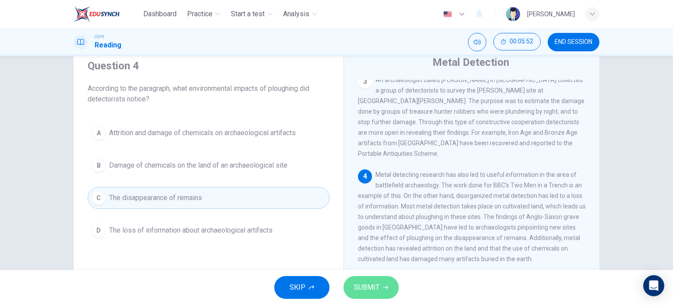
click at [353, 293] on button "SUBMIT" at bounding box center [371, 287] width 55 height 23
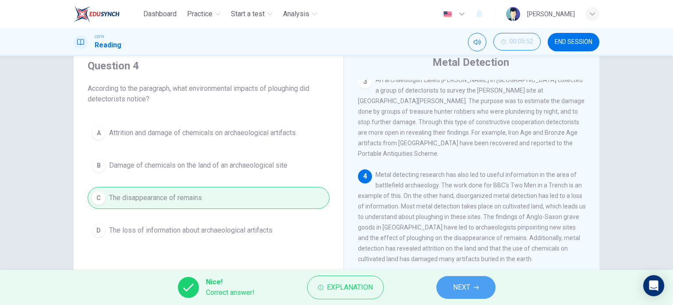
click at [442, 290] on button "NEXT" at bounding box center [465, 287] width 59 height 23
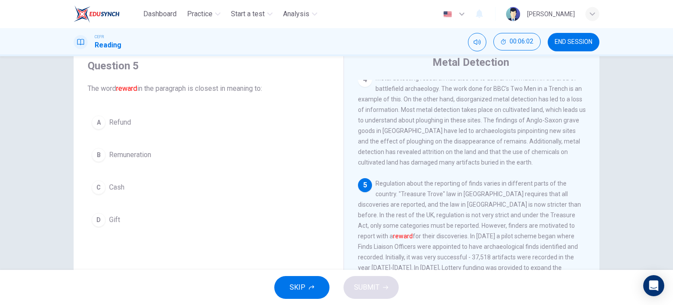
scroll to position [355, 0]
click at [137, 213] on button "D Gift" at bounding box center [209, 220] width 242 height 22
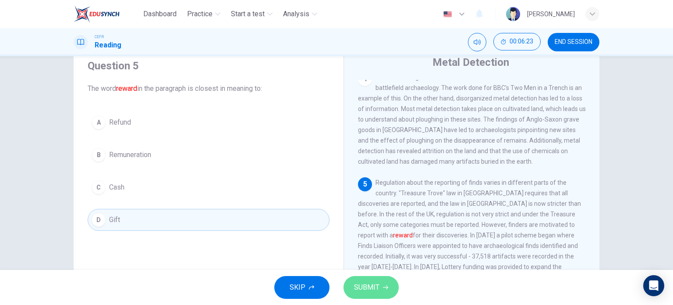
click at [380, 284] on button "SUBMIT" at bounding box center [371, 287] width 55 height 23
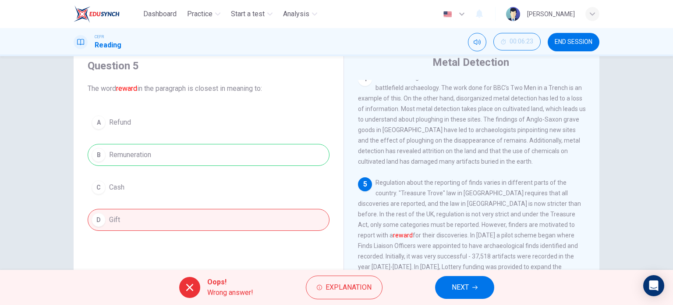
click at [275, 154] on div "A Refund B Remuneration C Cash D Gift" at bounding box center [209, 170] width 242 height 119
click at [372, 282] on button "Explanation" at bounding box center [344, 287] width 77 height 24
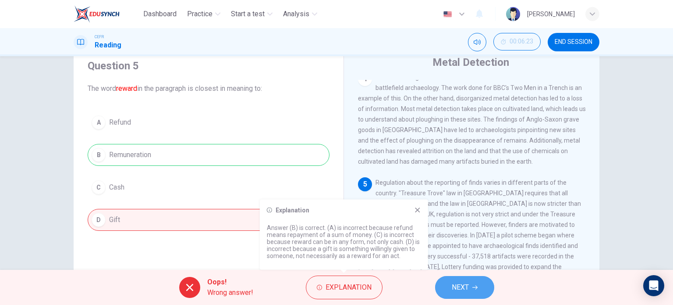
click at [454, 284] on span "NEXT" at bounding box center [460, 287] width 17 height 12
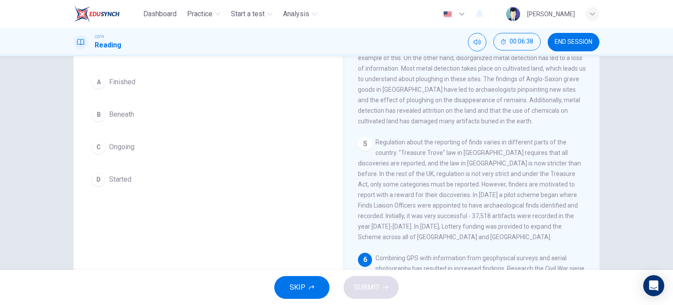
scroll to position [70, 0]
click at [289, 119] on button "B Beneath" at bounding box center [209, 117] width 242 height 22
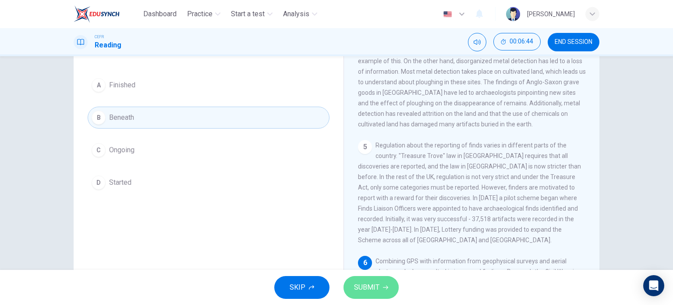
click at [367, 280] on button "SUBMIT" at bounding box center [371, 287] width 55 height 23
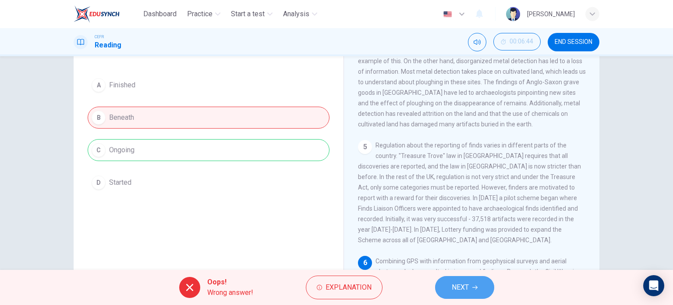
click at [468, 284] on span "NEXT" at bounding box center [460, 287] width 17 height 12
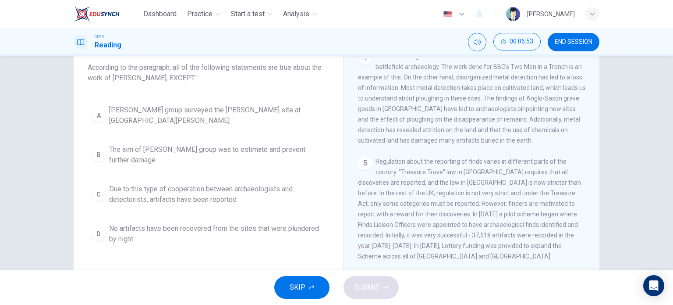
scroll to position [122, 0]
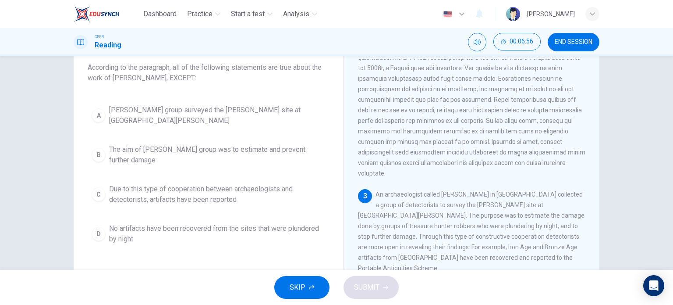
drag, startPoint x: 589, startPoint y: 184, endPoint x: 591, endPoint y: 205, distance: 21.1
click at [591, 205] on div "1 Metal detectors are used to find metal. Sometimes, a metal detectorist might …" at bounding box center [477, 192] width 239 height 266
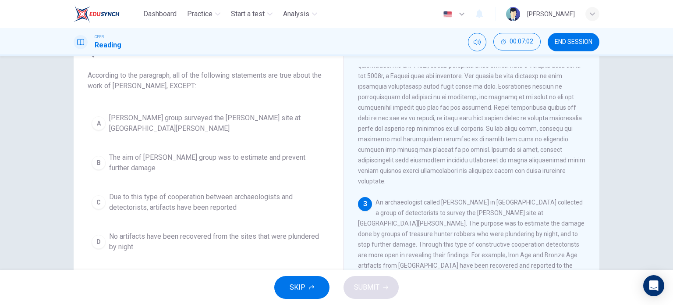
scroll to position [46, 0]
click at [194, 265] on div "Question 7 According to the paragraph, all of the following statements are true…" at bounding box center [209, 184] width 256 height 296
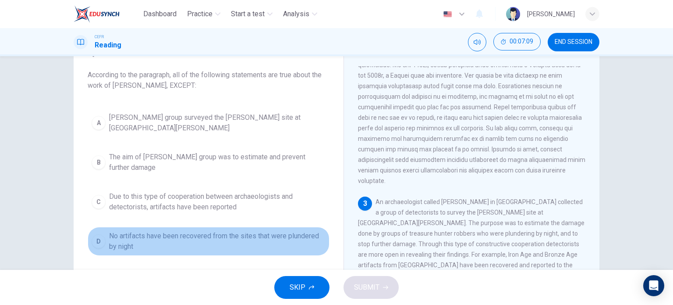
click at [234, 241] on span "No artifacts have been recovered from the sites that were plundered by night" at bounding box center [217, 240] width 216 height 21
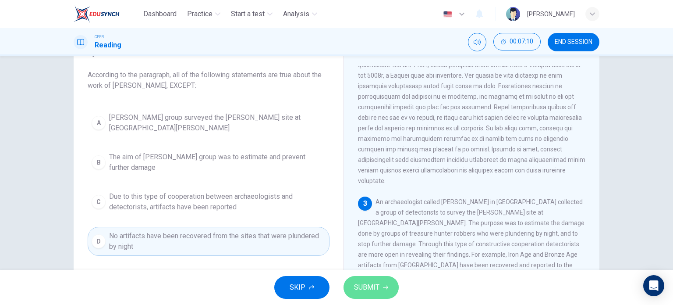
click at [381, 284] on button "SUBMIT" at bounding box center [371, 287] width 55 height 23
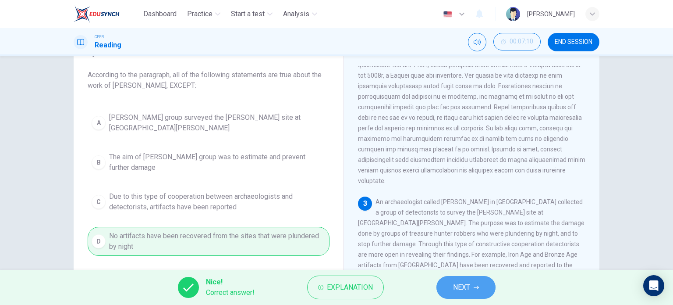
click at [469, 281] on span "NEXT" at bounding box center [461, 287] width 17 height 12
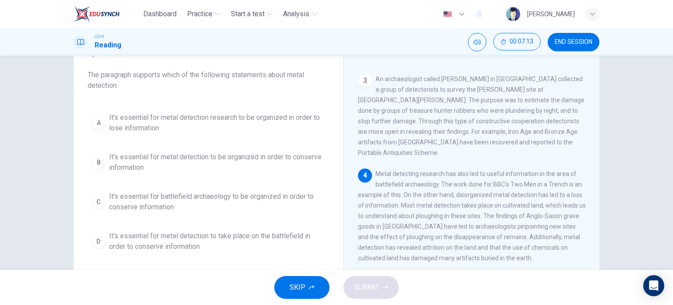
scroll to position [250, 0]
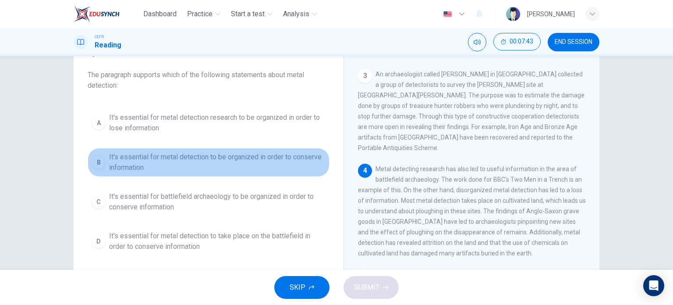
click at [207, 170] on span "It's essential for metal detection to be organized in order to conserve informa…" at bounding box center [217, 162] width 216 height 21
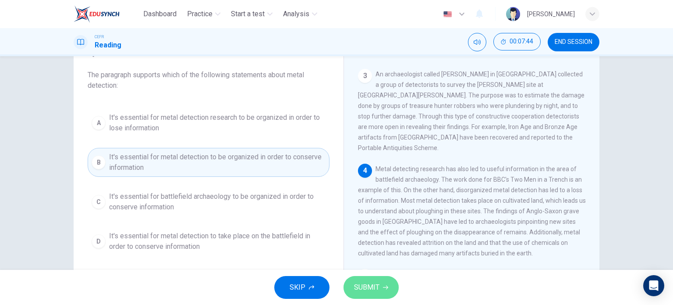
click at [366, 284] on span "SUBMIT" at bounding box center [366, 287] width 25 height 12
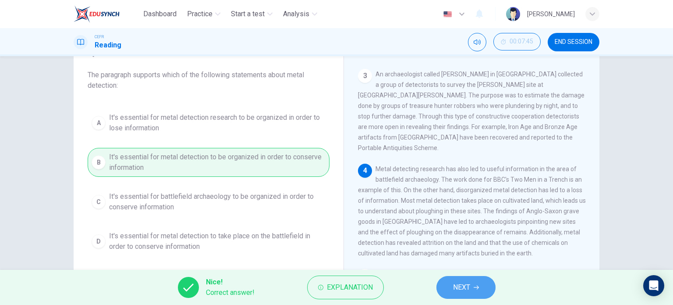
click at [464, 288] on span "NEXT" at bounding box center [461, 287] width 17 height 12
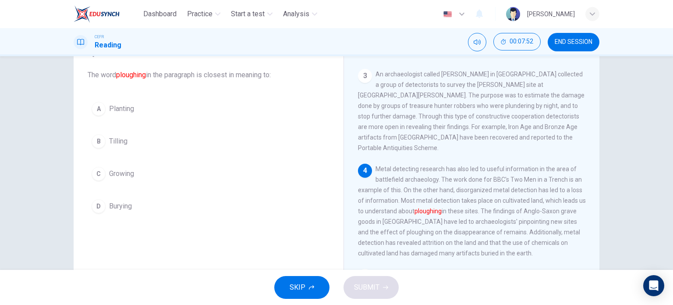
click at [284, 155] on div "A Planting B Tilling C Growing D Burying" at bounding box center [209, 157] width 242 height 119
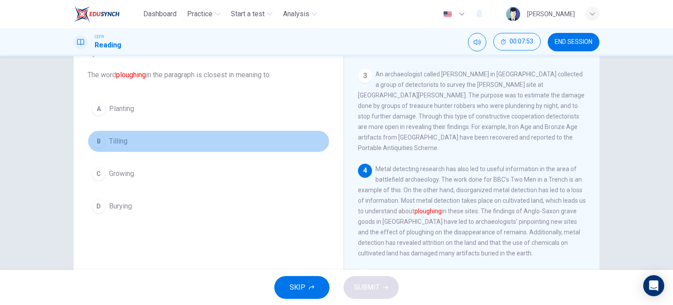
click at [187, 142] on button "B Tilling" at bounding box center [209, 141] width 242 height 22
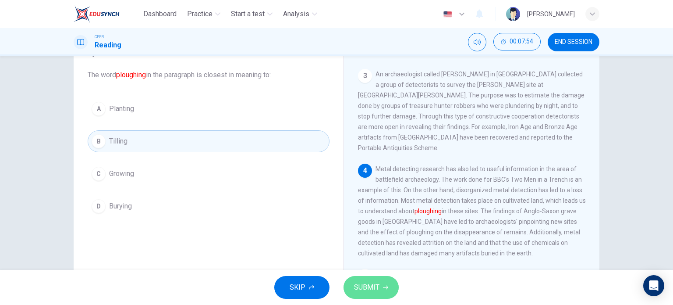
click at [359, 288] on span "SUBMIT" at bounding box center [366, 287] width 25 height 12
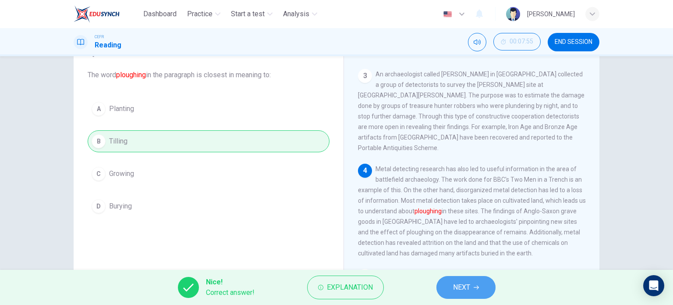
click at [479, 285] on icon "button" at bounding box center [476, 286] width 5 height 5
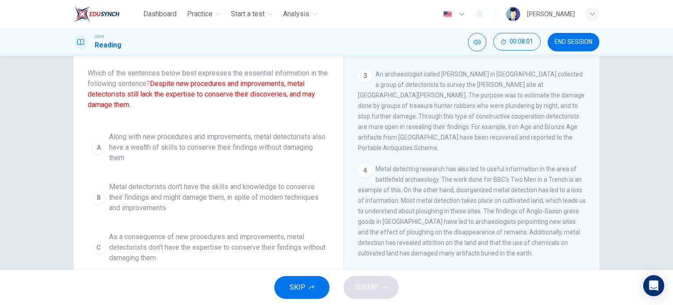
scroll to position [3, 0]
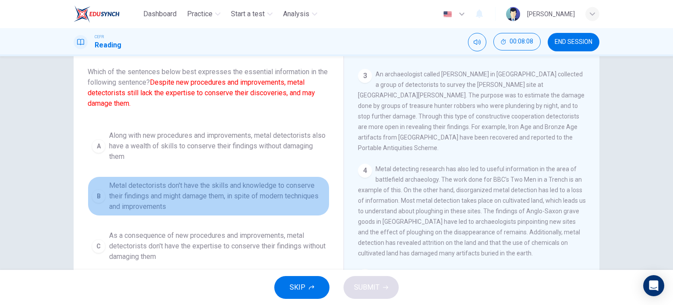
click at [214, 207] on span "Metal detectorists don't have the skills and knowledge to conserve their findin…" at bounding box center [217, 196] width 216 height 32
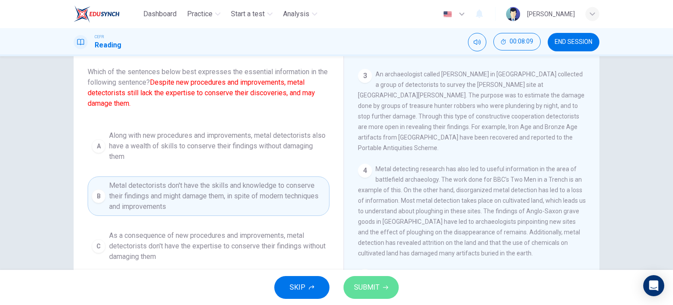
click at [375, 291] on span "SUBMIT" at bounding box center [366, 287] width 25 height 12
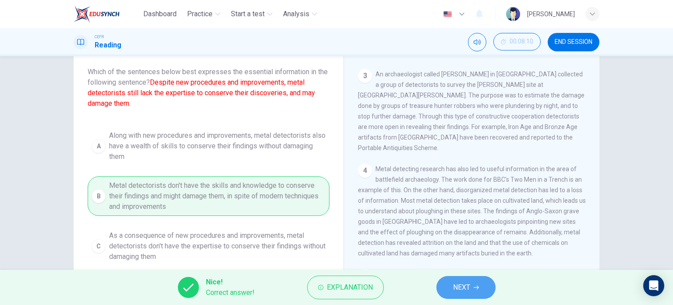
click at [488, 279] on button "NEXT" at bounding box center [465, 287] width 59 height 23
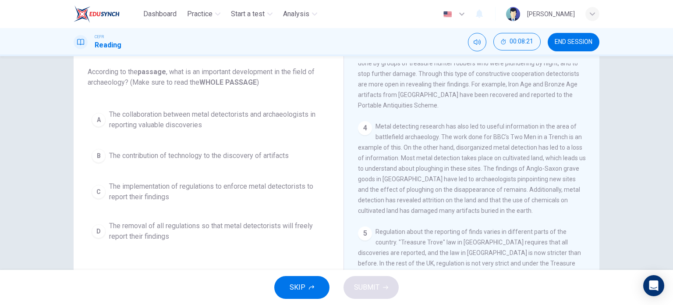
scroll to position [290, 0]
click at [255, 176] on div "A The collaboration between metal detectorists and archaeologists in reporting …" at bounding box center [209, 175] width 242 height 140
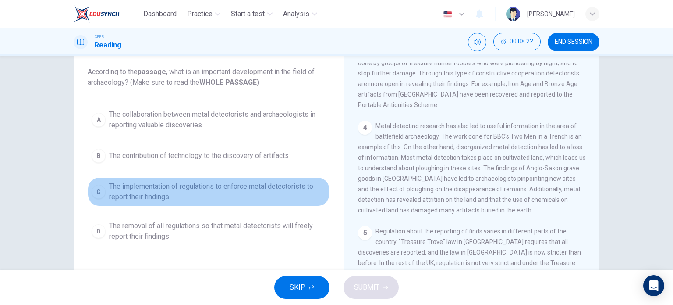
click at [263, 189] on span "The implementation of regulations to enforce metal detectorists to report their…" at bounding box center [217, 191] width 216 height 21
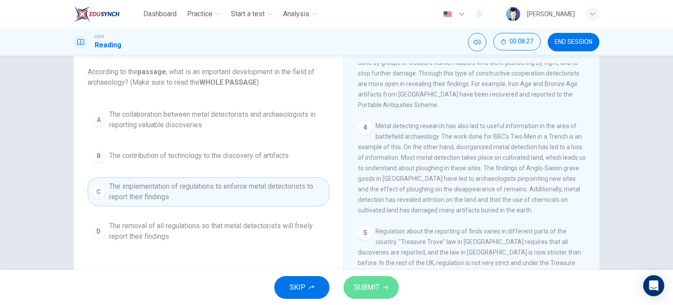
click at [374, 283] on span "SUBMIT" at bounding box center [366, 287] width 25 height 12
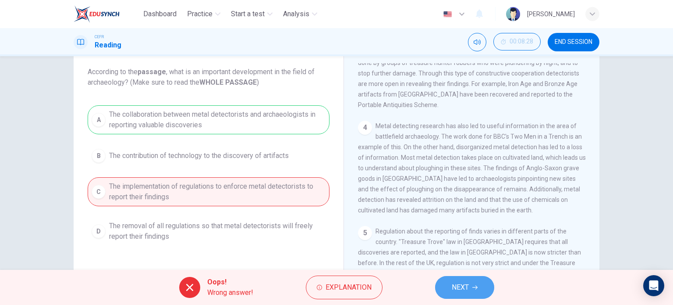
click at [461, 286] on span "NEXT" at bounding box center [460, 287] width 17 height 12
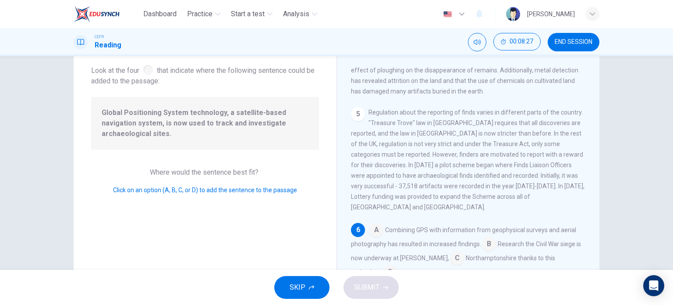
scroll to position [432, 0]
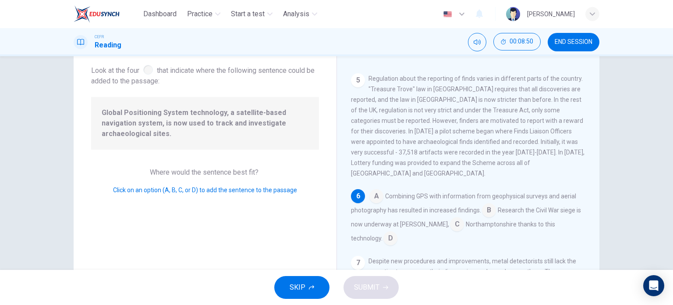
click at [487, 204] on input at bounding box center [489, 211] width 14 height 14
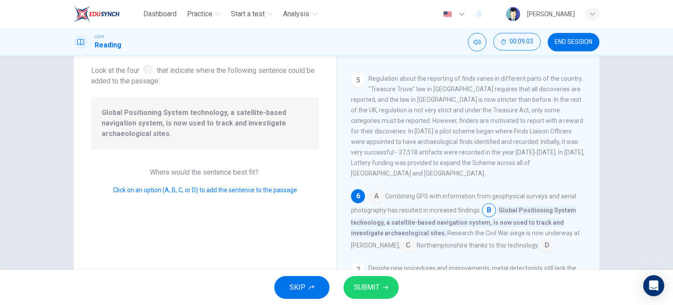
click at [401, 239] on input at bounding box center [408, 246] width 14 height 14
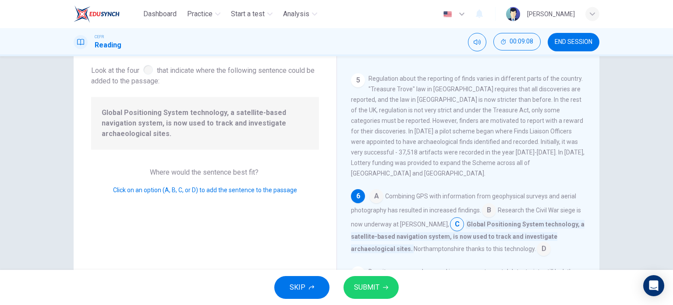
click at [537, 242] on input at bounding box center [544, 249] width 14 height 14
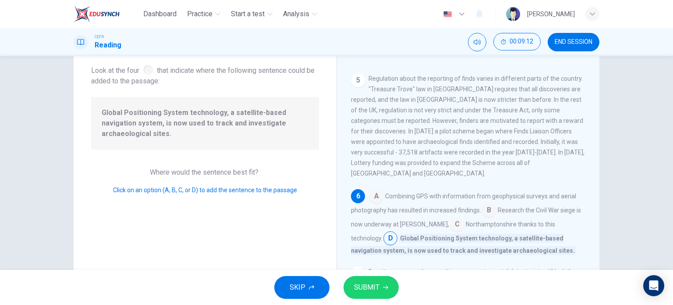
click at [487, 204] on input at bounding box center [489, 211] width 14 height 14
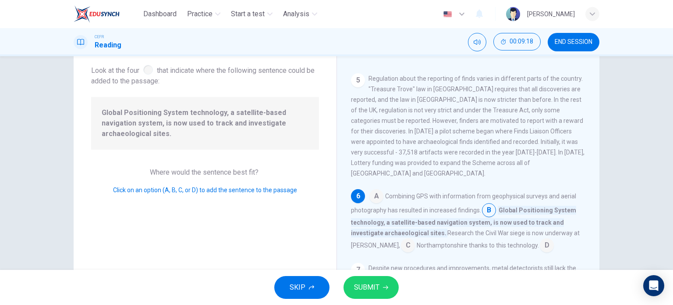
click at [385, 282] on button "SUBMIT" at bounding box center [371, 287] width 55 height 23
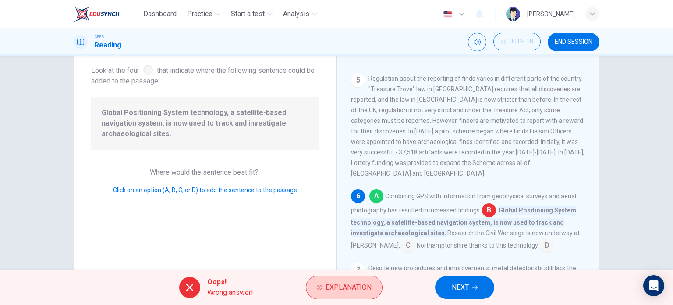
click at [342, 285] on span "Explanation" at bounding box center [349, 287] width 46 height 12
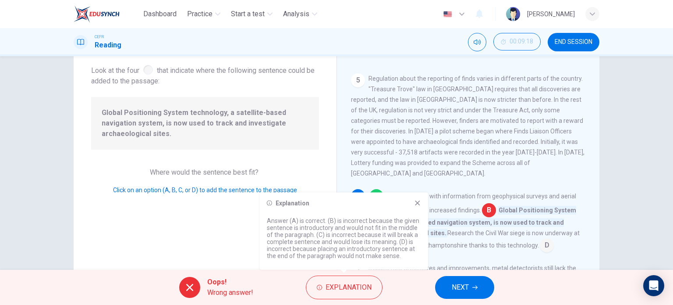
click at [420, 201] on icon at bounding box center [417, 202] width 7 height 7
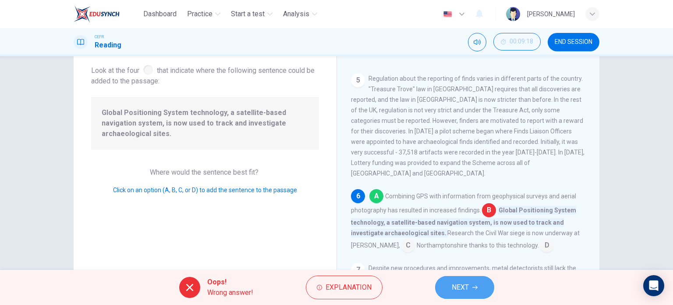
click at [454, 283] on span "NEXT" at bounding box center [460, 287] width 17 height 12
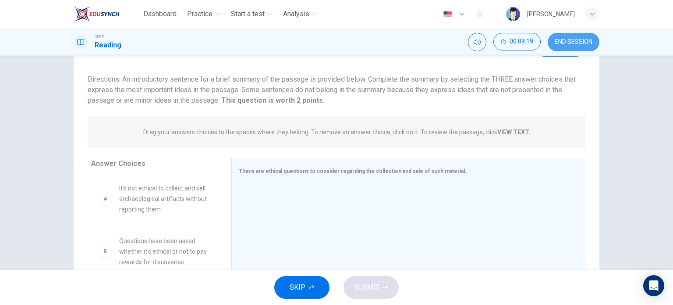
click at [560, 47] on button "END SESSION" at bounding box center [574, 42] width 52 height 18
click at [380, 40] on div "CEFR Reading 00:09:19 END SESSION" at bounding box center [337, 42] width 554 height 18
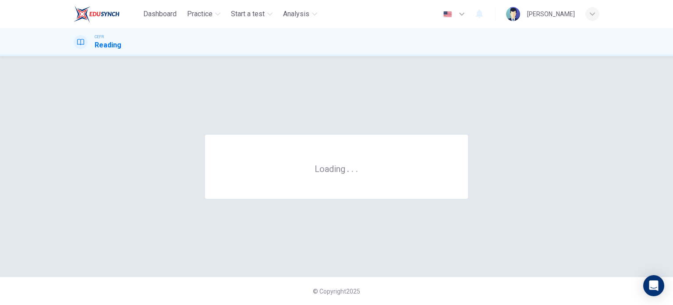
scroll to position [0, 0]
